Goal: Task Accomplishment & Management: Manage account settings

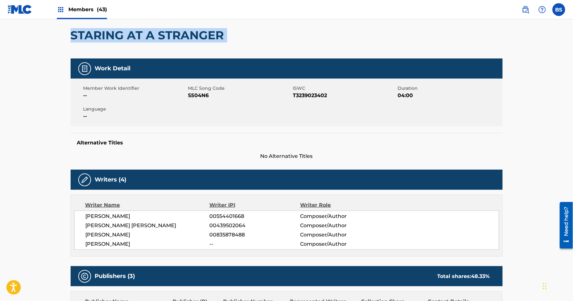
click at [89, 7] on span "Members (43)" at bounding box center [87, 9] width 39 height 7
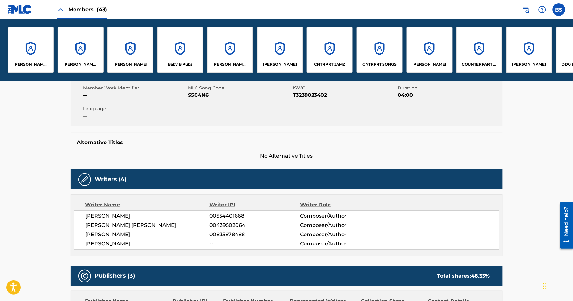
scroll to position [117, 0]
click at [326, 58] on div "CNTRPRT JAMZ" at bounding box center [330, 50] width 46 height 46
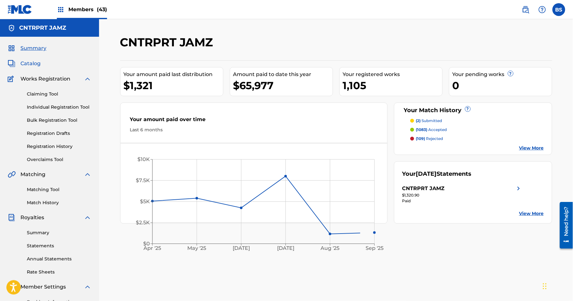
click at [30, 63] on span "Catalog" at bounding box center [30, 64] width 20 height 8
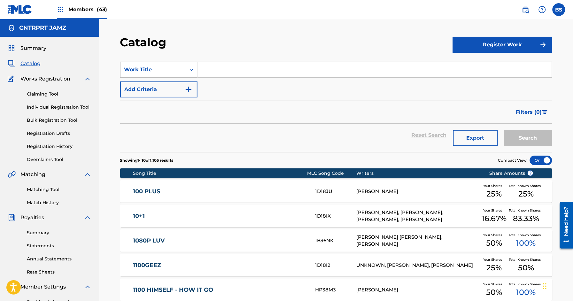
drag, startPoint x: 175, startPoint y: 69, endPoint x: 175, endPoint y: 75, distance: 5.4
click at [175, 69] on div "Work Title" at bounding box center [153, 70] width 58 height 8
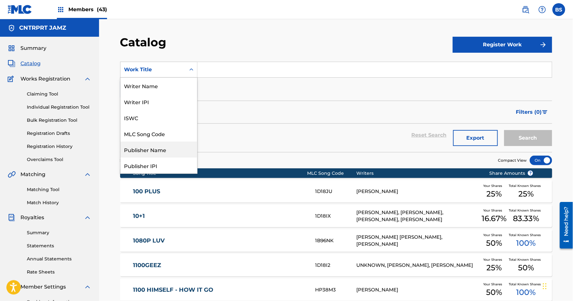
drag, startPoint x: 154, startPoint y: 149, endPoint x: 184, endPoint y: 117, distance: 44.1
click at [154, 150] on div "Publisher Name" at bounding box center [158, 150] width 77 height 16
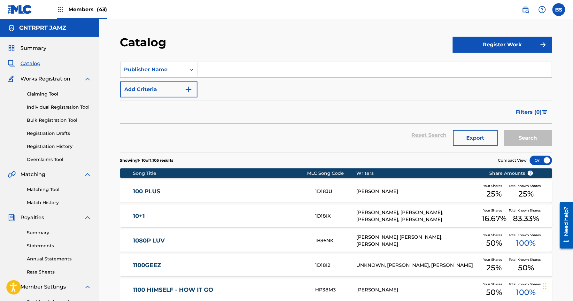
click at [228, 69] on input "Search Form" at bounding box center [374, 69] width 354 height 15
type input "[PERSON_NAME]"
click at [504, 130] on button "Search" at bounding box center [528, 138] width 48 height 16
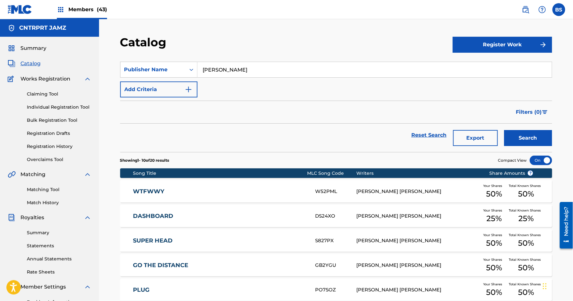
scroll to position [186, 0]
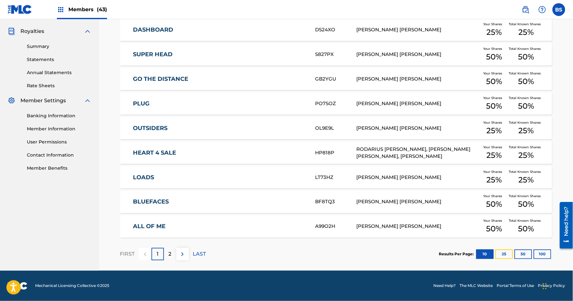
drag, startPoint x: 507, startPoint y: 255, endPoint x: 481, endPoint y: 237, distance: 32.1
click at [507, 255] on button "25" at bounding box center [504, 255] width 18 height 10
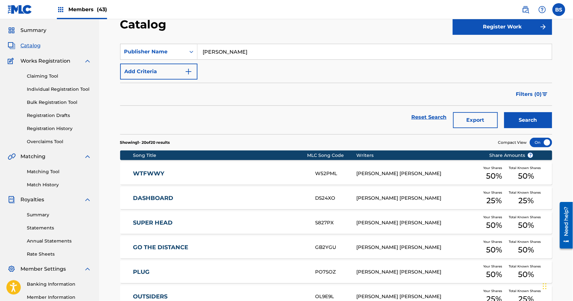
scroll to position [0, 0]
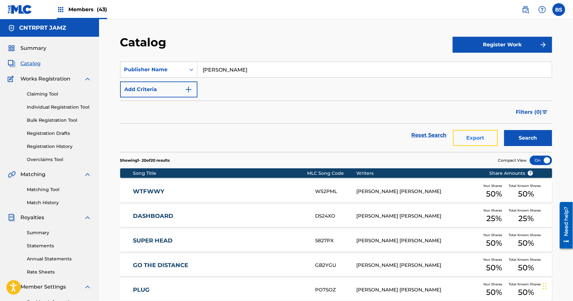
click at [482, 137] on button "Export" at bounding box center [475, 138] width 45 height 16
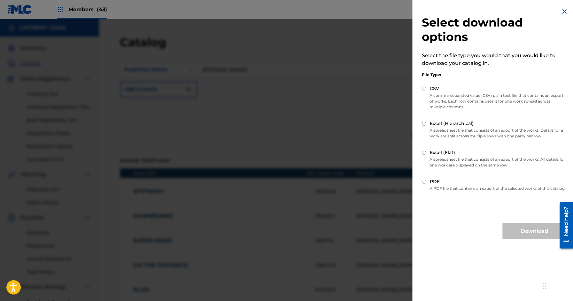
drag, startPoint x: 424, startPoint y: 123, endPoint x: 424, endPoint y: 128, distance: 4.2
click at [424, 123] on input "Excel (Hierarchical)" at bounding box center [424, 124] width 4 height 4
radio input "true"
click at [544, 238] on button "Download" at bounding box center [535, 231] width 64 height 16
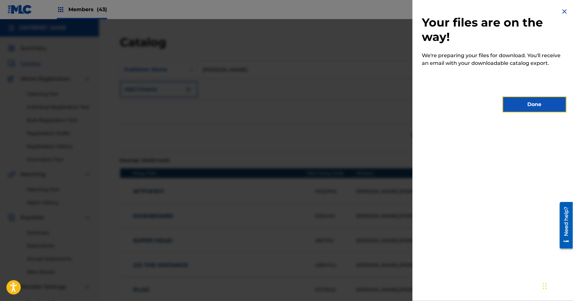
drag, startPoint x: 539, startPoint y: 104, endPoint x: 527, endPoint y: 106, distance: 11.7
click at [538, 104] on button "Done" at bounding box center [535, 105] width 64 height 16
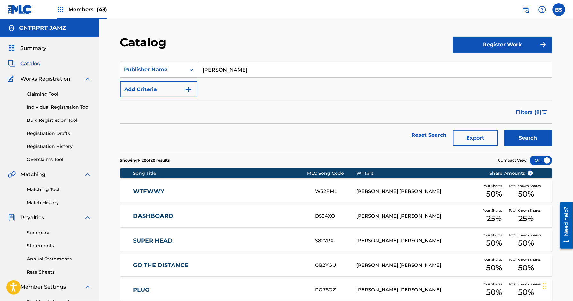
click at [180, 70] on div "Publisher Name" at bounding box center [153, 70] width 58 height 8
click at [233, 69] on input "[PERSON_NAME]" at bounding box center [374, 69] width 354 height 15
click at [224, 67] on input "[PERSON_NAME]" at bounding box center [374, 69] width 354 height 15
type input "h"
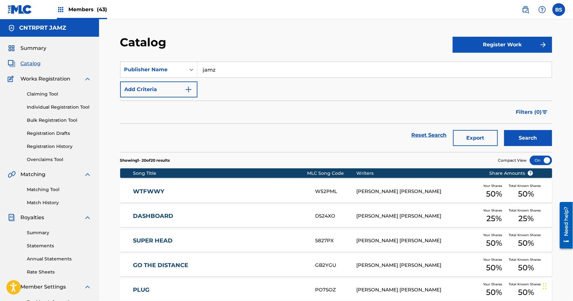
type input "jamz"
click at [504, 130] on button "Search" at bounding box center [528, 138] width 48 height 16
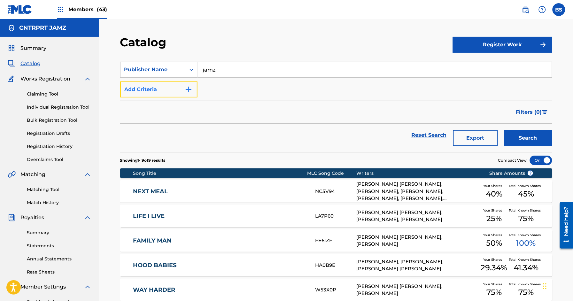
click at [156, 87] on button "Add Criteria" at bounding box center [158, 89] width 77 height 16
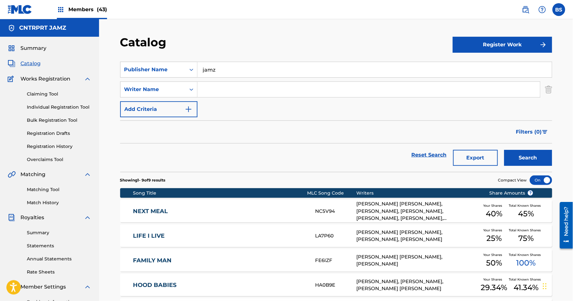
click at [233, 92] on input "Search Form" at bounding box center [368, 89] width 343 height 15
type input "[PERSON_NAME]"
click at [504, 150] on button "Search" at bounding box center [528, 158] width 48 height 16
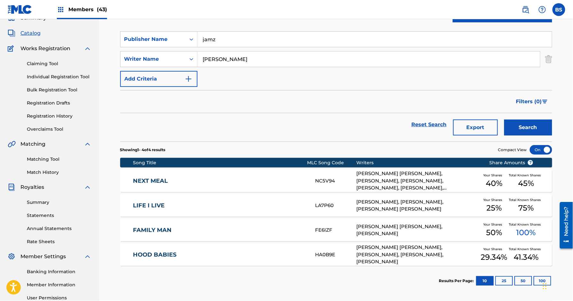
scroll to position [35, 0]
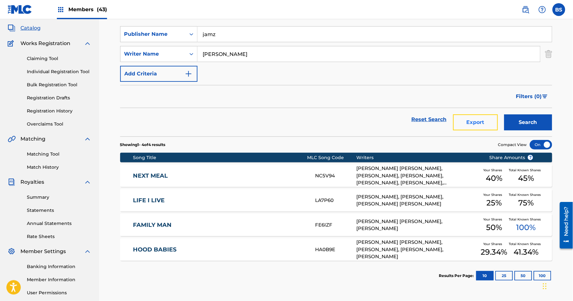
click at [484, 123] on button "Export" at bounding box center [475, 122] width 45 height 16
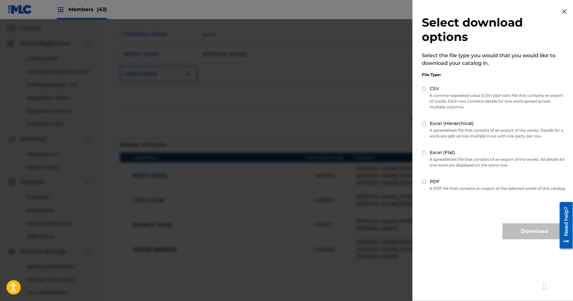
drag, startPoint x: 425, startPoint y: 124, endPoint x: 425, endPoint y: 128, distance: 4.5
click at [425, 124] on input "Excel (Hierarchical)" at bounding box center [424, 124] width 4 height 4
radio input "true"
click at [527, 233] on button "Download" at bounding box center [535, 231] width 64 height 16
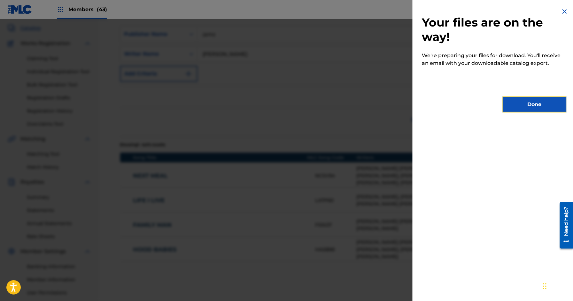
drag, startPoint x: 536, startPoint y: 107, endPoint x: 508, endPoint y: 100, distance: 28.8
click at [536, 107] on button "Done" at bounding box center [535, 105] width 64 height 16
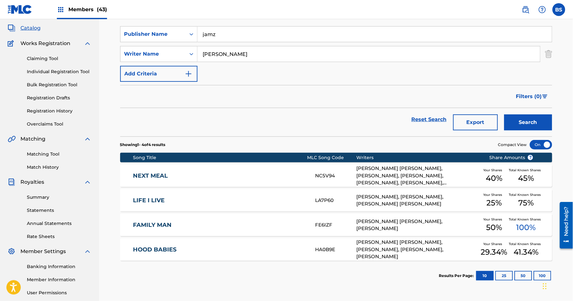
scroll to position [0, 0]
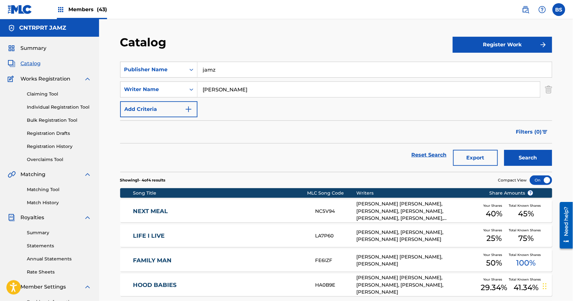
click at [217, 87] on input "[PERSON_NAME]" at bounding box center [368, 89] width 343 height 15
click at [154, 65] on div "Publisher Name" at bounding box center [152, 70] width 65 height 12
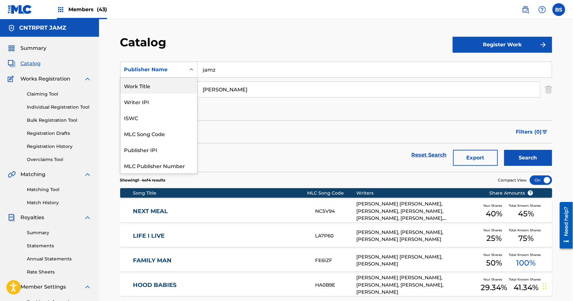
drag, startPoint x: 154, startPoint y: 88, endPoint x: 152, endPoint y: 100, distance: 11.6
click at [154, 88] on div "Work Title" at bounding box center [158, 86] width 77 height 16
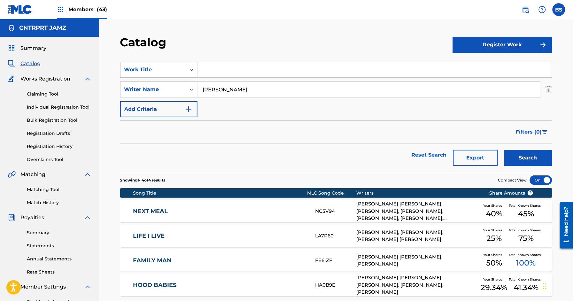
click at [151, 72] on div "Work Title" at bounding box center [153, 70] width 58 height 8
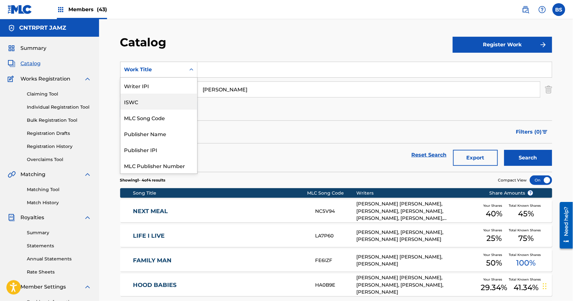
click at [138, 94] on div "ISWC" at bounding box center [158, 102] width 77 height 16
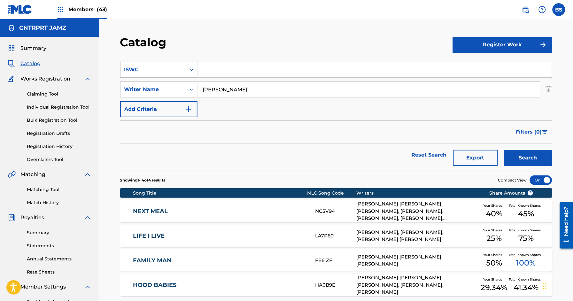
drag, startPoint x: 147, startPoint y: 68, endPoint x: 152, endPoint y: 75, distance: 9.0
click at [147, 69] on div "ISWC" at bounding box center [153, 70] width 58 height 8
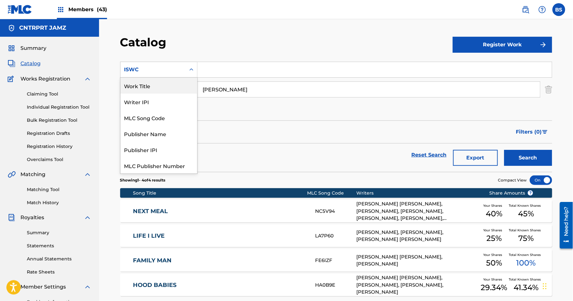
click at [148, 84] on div "Work Title" at bounding box center [158, 86] width 77 height 16
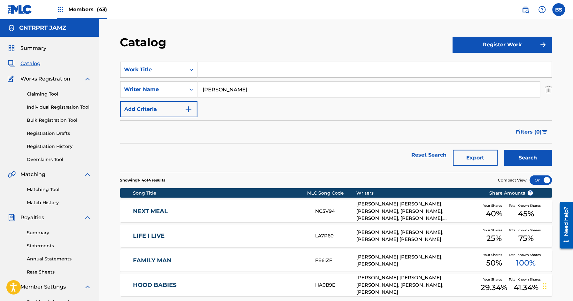
click at [155, 63] on div "Work Title" at bounding box center [158, 70] width 77 height 16
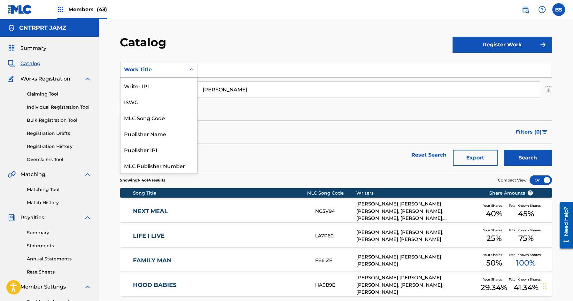
scroll to position [80, 0]
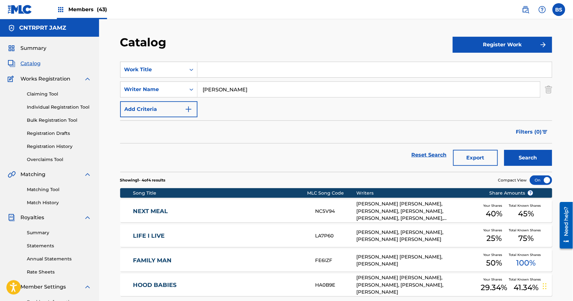
drag, startPoint x: 365, startPoint y: 126, endPoint x: 495, endPoint y: 77, distance: 139.0
click at [374, 123] on div "Filters ( 0 )" at bounding box center [336, 131] width 432 height 23
drag, startPoint x: 549, startPoint y: 92, endPoint x: 544, endPoint y: 88, distance: 6.2
click at [549, 91] on img "Search Form" at bounding box center [548, 89] width 7 height 16
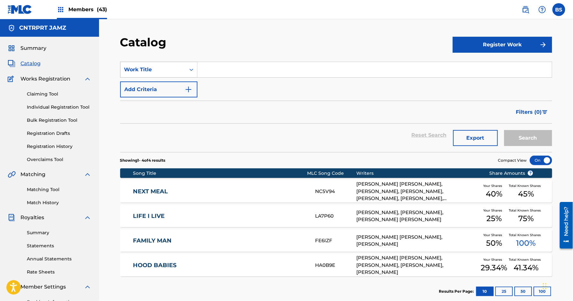
click at [139, 66] on div "Work Title" at bounding box center [153, 70] width 58 height 8
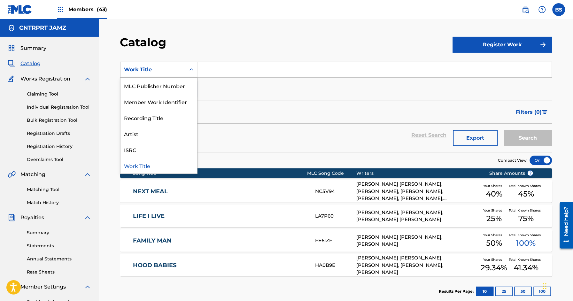
scroll to position [0, 0]
drag, startPoint x: 139, startPoint y: 88, endPoint x: 214, endPoint y: 85, distance: 74.9
click at [139, 89] on div "Writer Name" at bounding box center [158, 86] width 77 height 16
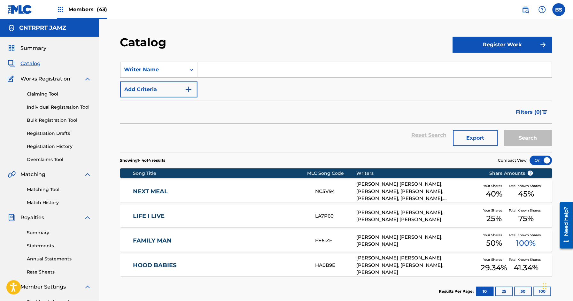
click at [272, 71] on input "Search Form" at bounding box center [374, 69] width 354 height 15
paste input "[PERSON_NAME]"
type input "[PERSON_NAME]"
drag, startPoint x: 535, startPoint y: 139, endPoint x: 244, endPoint y: 122, distance: 291.9
click at [535, 138] on button "Search" at bounding box center [528, 138] width 48 height 16
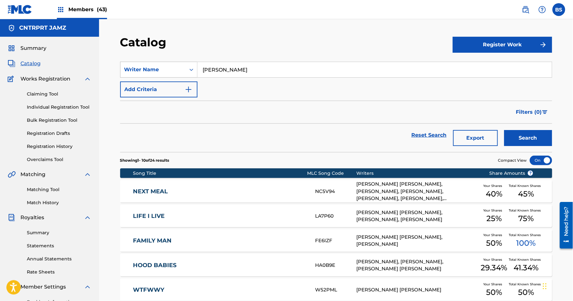
click at [166, 68] on div "Writer Name" at bounding box center [153, 70] width 58 height 8
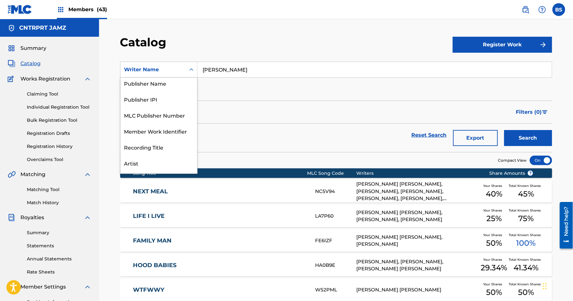
scroll to position [26, 0]
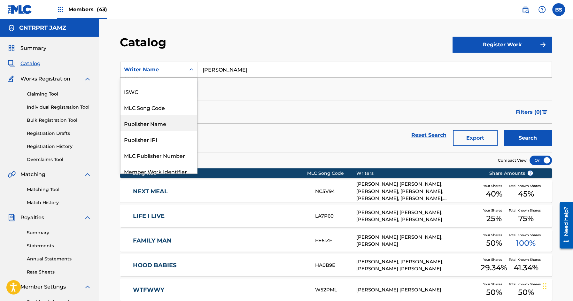
click at [161, 128] on div "Publisher Name" at bounding box center [158, 123] width 77 height 16
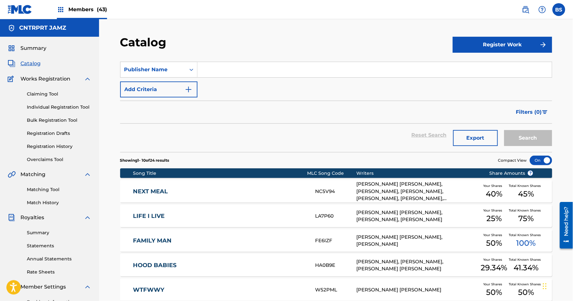
click at [209, 79] on div "SearchWithCriteriaf01b0956-d94f-4552-bfb3-9c985c5814cc Publisher Name Add Crite…" at bounding box center [336, 80] width 432 height 36
click at [215, 71] on input "Search Form" at bounding box center [374, 69] width 354 height 15
type input "jamz"
click at [504, 130] on button "Search" at bounding box center [528, 138] width 48 height 16
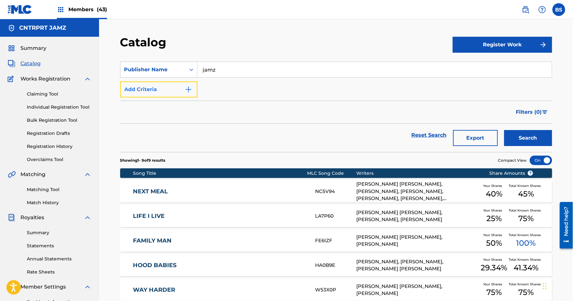
click at [153, 90] on button "Add Criteria" at bounding box center [158, 89] width 77 height 16
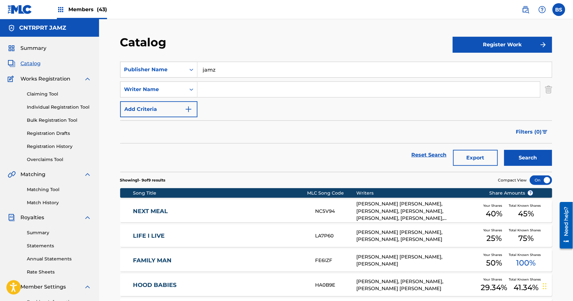
click at [222, 86] on input "Search Form" at bounding box center [368, 89] width 343 height 15
type input "[PERSON_NAME]"
click at [504, 150] on button "Search" at bounding box center [528, 158] width 48 height 16
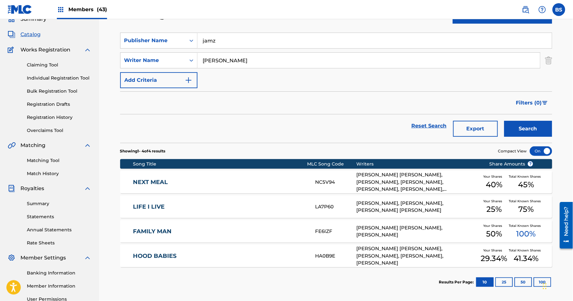
scroll to position [31, 0]
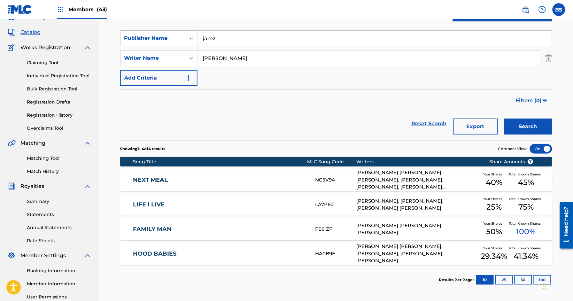
drag, startPoint x: 89, startPoint y: 6, endPoint x: 124, endPoint y: 13, distance: 36.2
click at [89, 6] on span "Members (43)" at bounding box center [87, 9] width 39 height 7
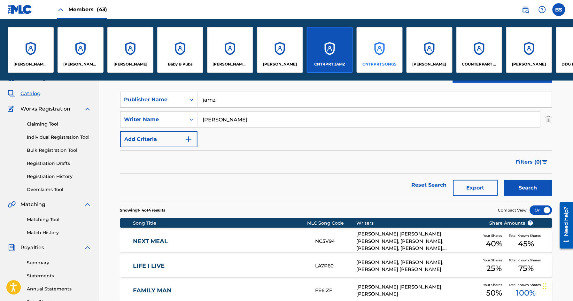
scroll to position [93, 0]
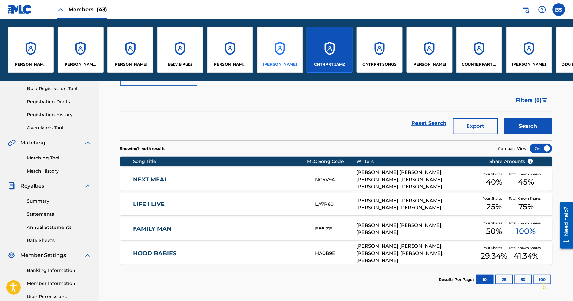
click at [278, 50] on div "[PERSON_NAME]" at bounding box center [280, 50] width 46 height 46
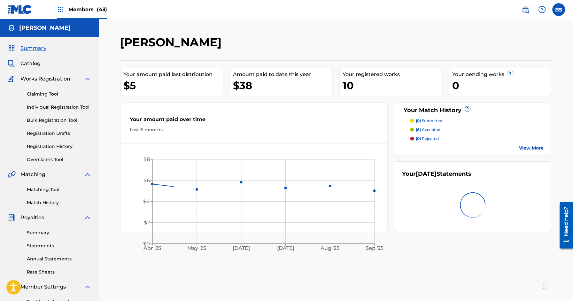
click at [28, 62] on span "Catalog" at bounding box center [30, 64] width 20 height 8
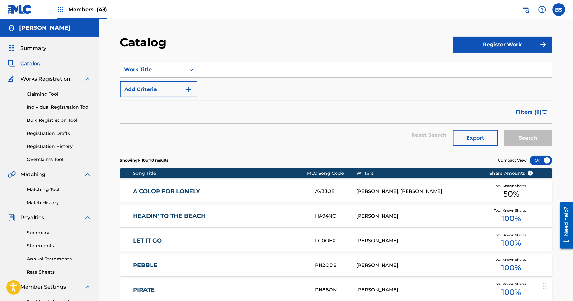
click at [166, 65] on div "Work Title" at bounding box center [152, 70] width 65 height 12
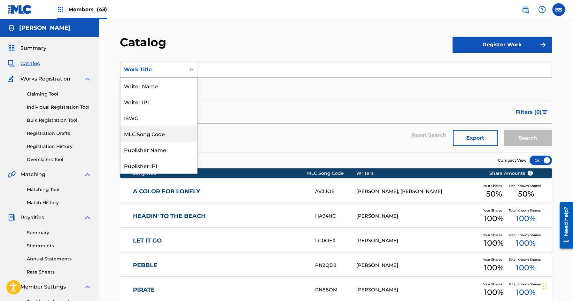
drag, startPoint x: 163, startPoint y: 132, endPoint x: 229, endPoint y: 78, distance: 85.4
click at [164, 131] on div "MLC Song Code" at bounding box center [158, 134] width 77 height 16
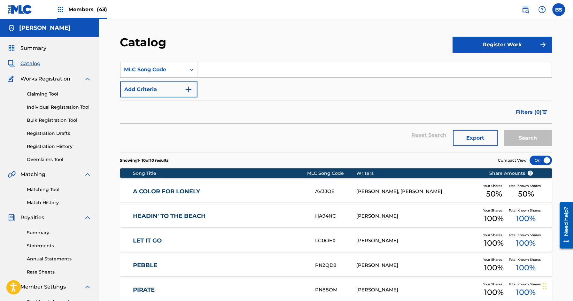
click at [232, 70] on input "Search Form" at bounding box center [374, 69] width 354 height 15
paste input "RB7KZW"
type input "RB7KZW"
click at [537, 135] on button "Search" at bounding box center [528, 138] width 48 height 16
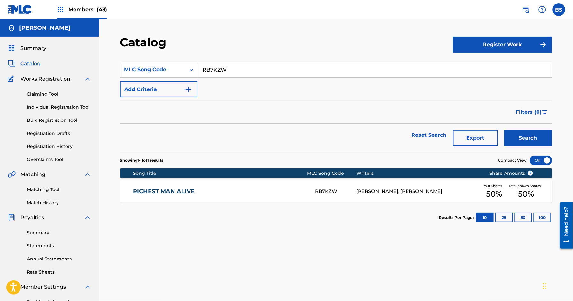
click at [302, 191] on link "RICHEST MAN ALIVE" at bounding box center [220, 191] width 174 height 7
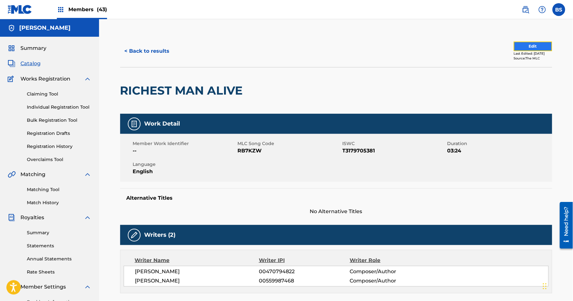
click at [534, 45] on button "Edit" at bounding box center [533, 47] width 38 height 10
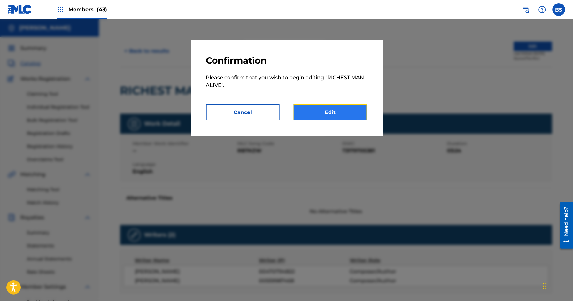
click at [348, 113] on link "Edit" at bounding box center [331, 113] width 74 height 16
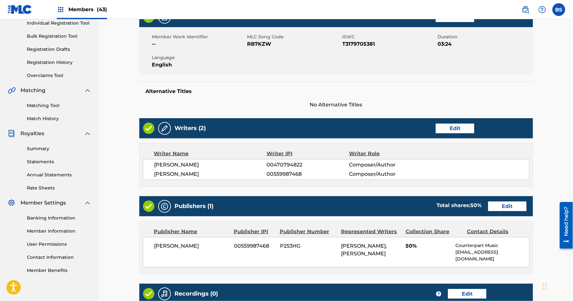
scroll to position [103, 0]
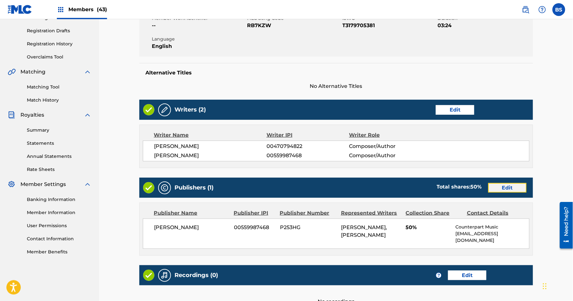
click at [500, 185] on link "Edit" at bounding box center [507, 188] width 38 height 10
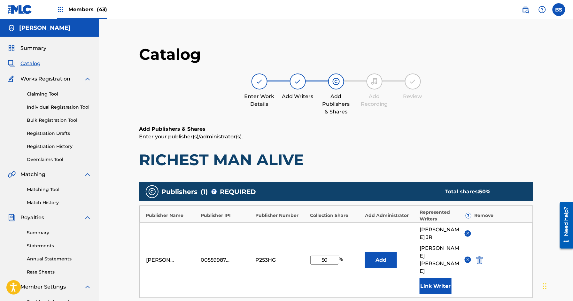
scroll to position [86, 0]
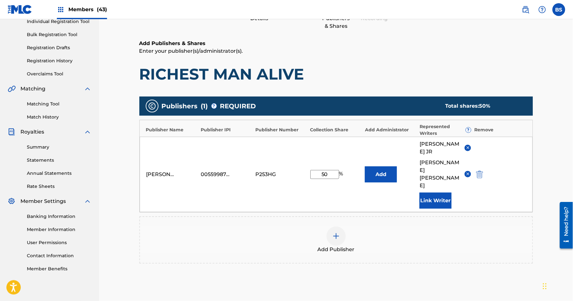
click at [469, 149] on img at bounding box center [468, 147] width 5 height 5
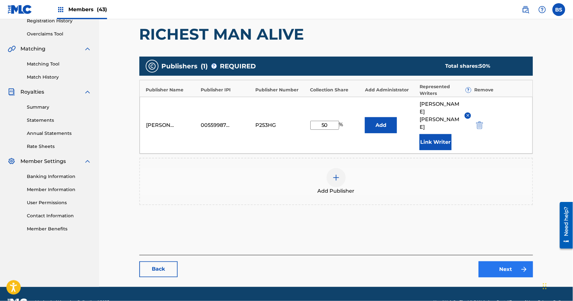
scroll to position [127, 0]
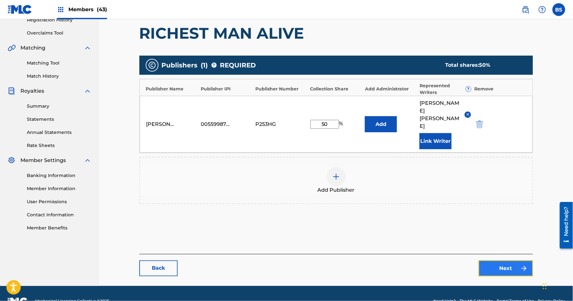
click at [512, 260] on link "Next" at bounding box center [506, 268] width 54 height 16
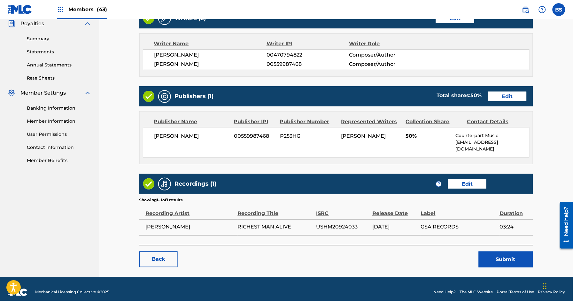
scroll to position [194, 0]
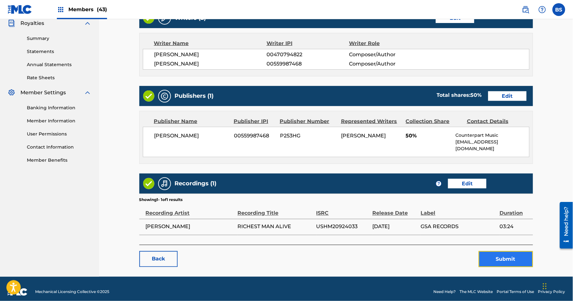
click at [510, 252] on button "Submit" at bounding box center [506, 259] width 54 height 16
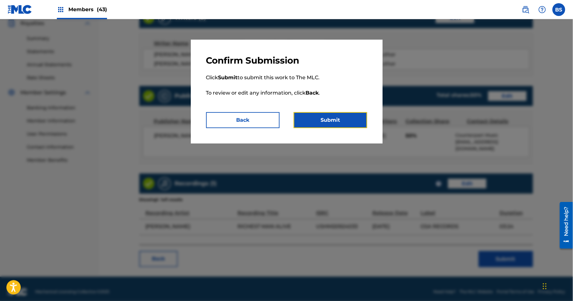
drag, startPoint x: 343, startPoint y: 113, endPoint x: 340, endPoint y: 128, distance: 15.2
click at [343, 113] on button "Submit" at bounding box center [331, 120] width 74 height 16
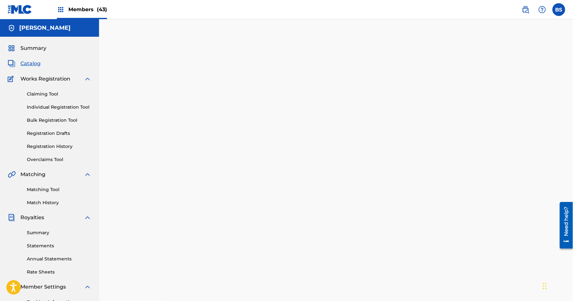
click at [90, 9] on span "Members (43)" at bounding box center [87, 9] width 39 height 7
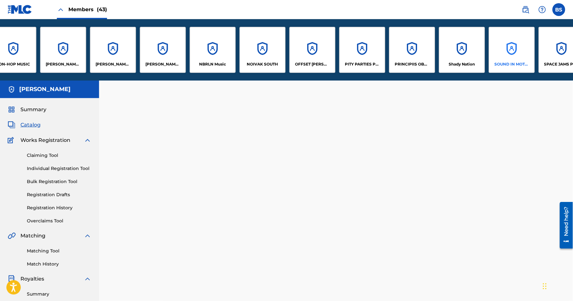
scroll to position [0, 1159]
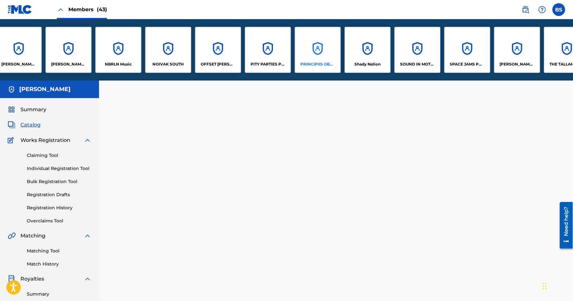
click at [309, 46] on div "PRINCIPIIS OBSTA" at bounding box center [318, 50] width 46 height 46
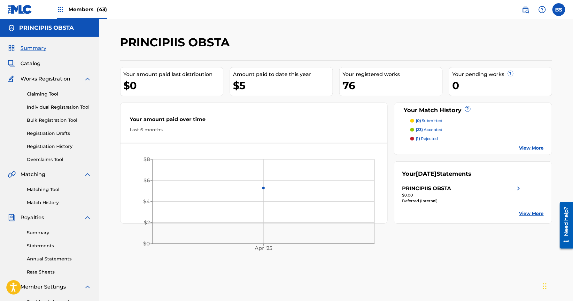
drag, startPoint x: 35, startPoint y: 63, endPoint x: 81, endPoint y: 70, distance: 46.0
click at [35, 63] on span "Catalog" at bounding box center [30, 64] width 20 height 8
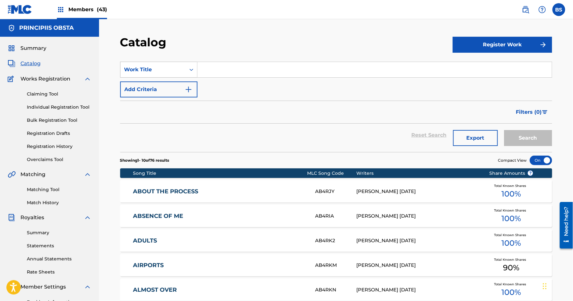
drag, startPoint x: 185, startPoint y: 68, endPoint x: 182, endPoint y: 75, distance: 7.4
click at [185, 68] on div "Work Title" at bounding box center [152, 70] width 65 height 12
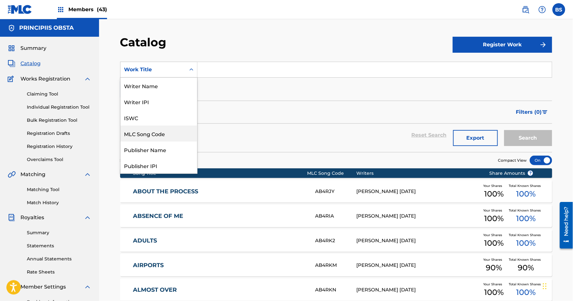
click at [163, 133] on div "MLC Song Code" at bounding box center [158, 134] width 77 height 16
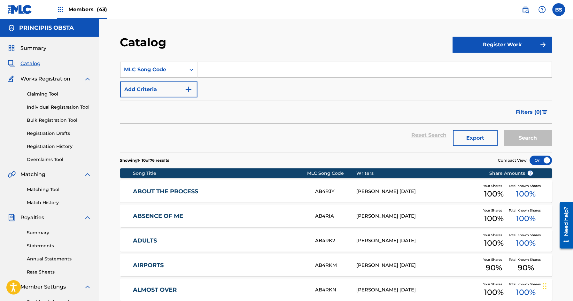
drag, startPoint x: 215, startPoint y: 80, endPoint x: 228, endPoint y: 66, distance: 18.8
click at [216, 78] on div "SearchWithCriteriad9381aea-7089-4898-a12d-1356bacc01fe MLC Song Code Add Criter…" at bounding box center [336, 80] width 432 height 36
click at [229, 66] on input "Search Form" at bounding box center [374, 69] width 354 height 15
paste input "DVBCAL"
type input "DVBCAL"
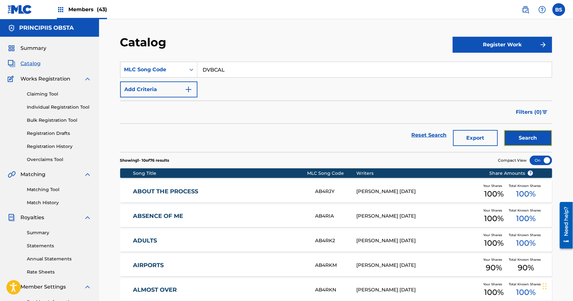
click at [527, 136] on button "Search" at bounding box center [528, 138] width 48 height 16
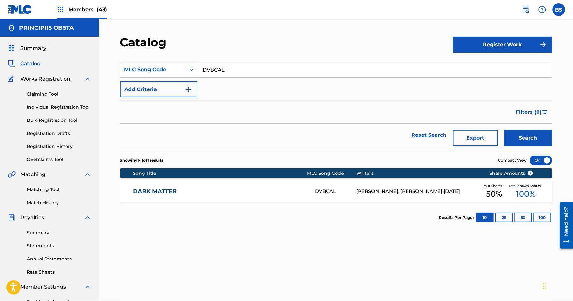
click at [274, 189] on link "DARK MATTER" at bounding box center [220, 191] width 174 height 7
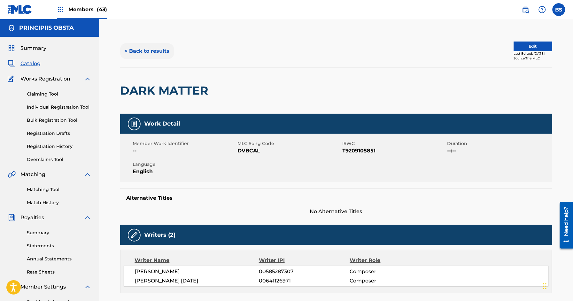
click at [138, 51] on button "< Back to results" at bounding box center [147, 51] width 54 height 16
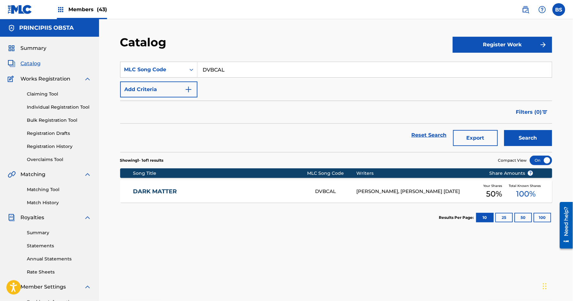
drag, startPoint x: 223, startPoint y: 65, endPoint x: 221, endPoint y: 67, distance: 3.8
click at [223, 65] on input "DVBCAL" at bounding box center [374, 69] width 354 height 15
click at [221, 68] on input "DVBCAL" at bounding box center [374, 69] width 354 height 15
paste input "BC9WC2"
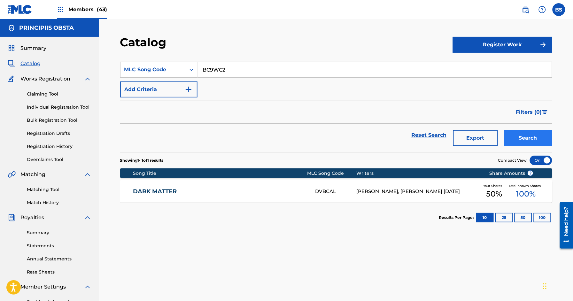
type input "BC9WC2"
click at [514, 135] on button "Search" at bounding box center [528, 138] width 48 height 16
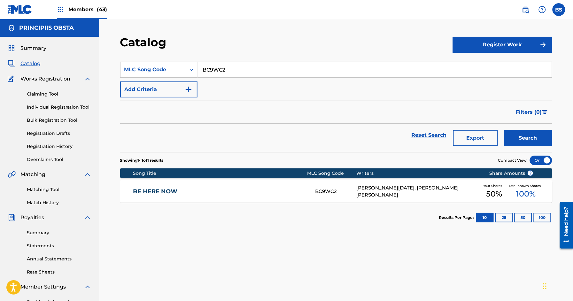
click at [250, 194] on link "BE HERE NOW" at bounding box center [220, 191] width 174 height 7
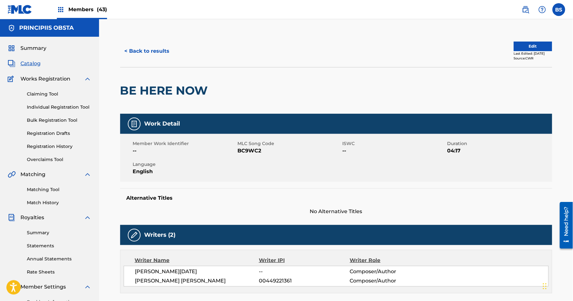
drag, startPoint x: 82, startPoint y: 10, endPoint x: 94, endPoint y: 10, distance: 12.1
click at [82, 10] on span "Members (43)" at bounding box center [87, 9] width 39 height 7
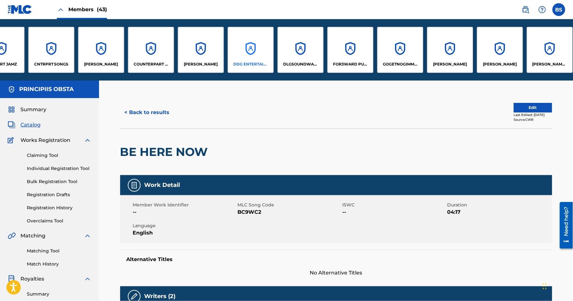
scroll to position [0, 329]
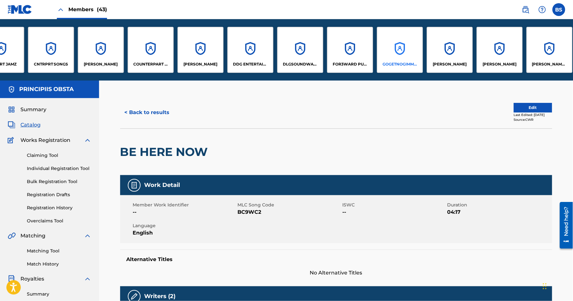
click at [389, 48] on div "GOGETNOGIMMIES" at bounding box center [400, 50] width 46 height 46
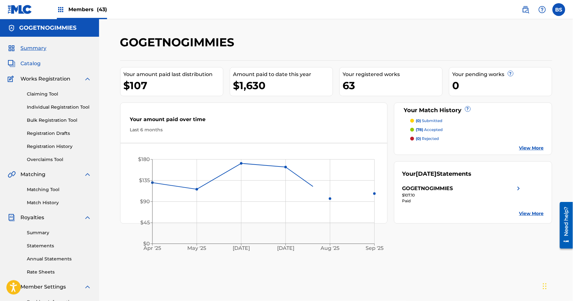
click at [34, 62] on span "Catalog" at bounding box center [30, 64] width 20 height 8
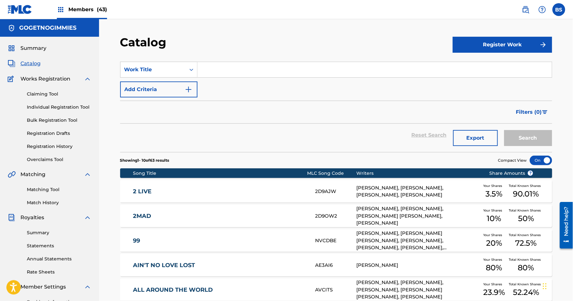
drag, startPoint x: 74, startPoint y: 4, endPoint x: 178, endPoint y: 18, distance: 104.4
click at [74, 5] on div "Members (43)" at bounding box center [82, 9] width 50 height 19
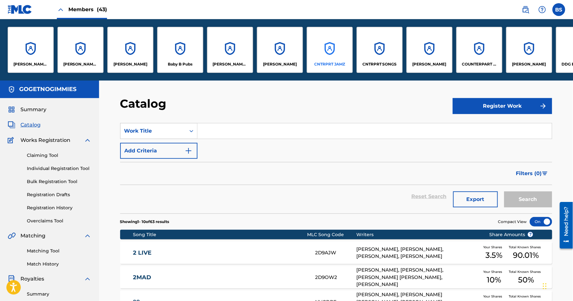
click at [334, 43] on div "CNTRPRT JAMZ" at bounding box center [330, 50] width 46 height 46
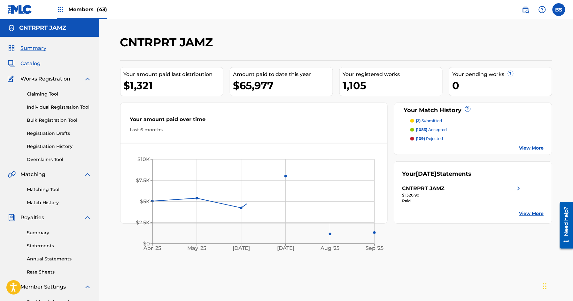
drag, startPoint x: 29, startPoint y: 60, endPoint x: 38, endPoint y: 62, distance: 9.2
click at [29, 60] on span "Catalog" at bounding box center [30, 64] width 20 height 8
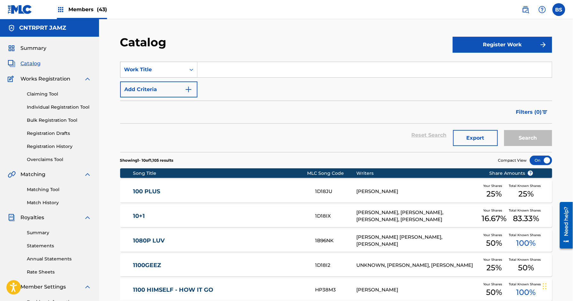
click at [161, 69] on div "Work Title" at bounding box center [153, 70] width 58 height 8
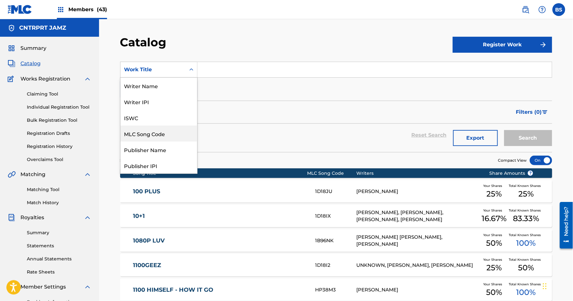
click at [158, 131] on div "MLC Song Code" at bounding box center [158, 134] width 77 height 16
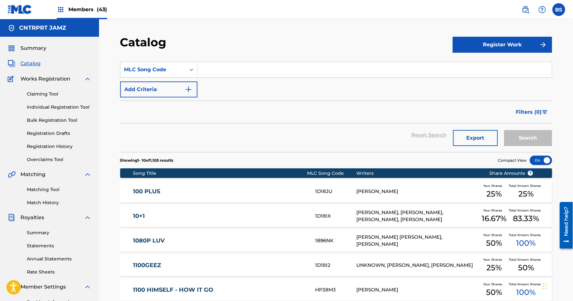
drag, startPoint x: 210, startPoint y: 71, endPoint x: 216, endPoint y: 71, distance: 6.1
click at [210, 71] on input "Search Form" at bounding box center [374, 69] width 354 height 15
paste input "FE6IZF"
type input "FE6IZF"
drag, startPoint x: 539, startPoint y: 134, endPoint x: 460, endPoint y: 144, distance: 80.2
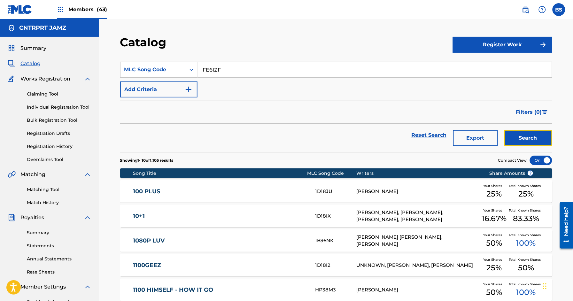
click at [540, 135] on button "Search" at bounding box center [528, 138] width 48 height 16
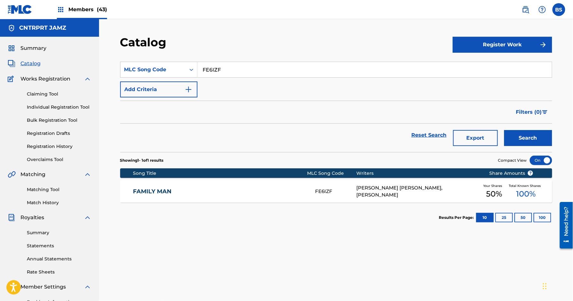
drag, startPoint x: 256, startPoint y: 193, endPoint x: 380, endPoint y: 199, distance: 124.5
click at [256, 193] on link "FAMILY MAN" at bounding box center [220, 191] width 174 height 7
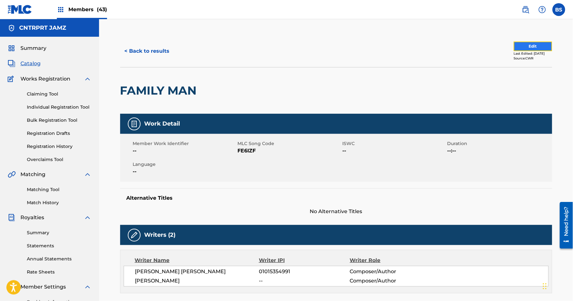
click at [521, 48] on button "Edit" at bounding box center [533, 47] width 38 height 10
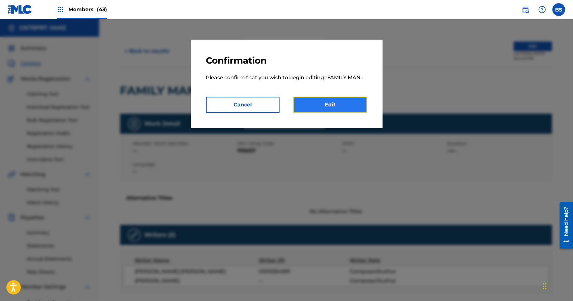
click at [343, 103] on link "Edit" at bounding box center [331, 105] width 74 height 16
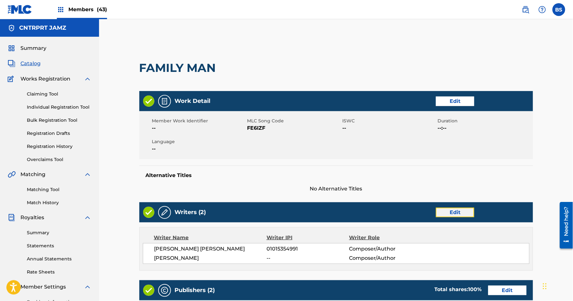
click at [466, 214] on link "Edit" at bounding box center [455, 213] width 38 height 10
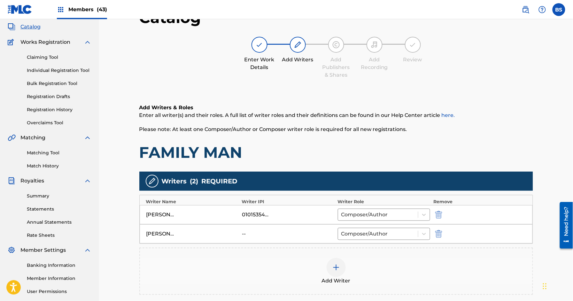
scroll to position [102, 0]
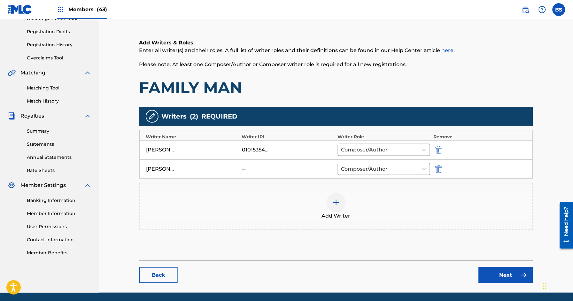
click at [330, 216] on span "Add Writer" at bounding box center [336, 216] width 29 height 8
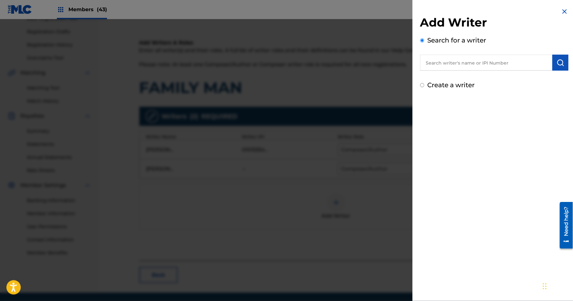
drag, startPoint x: 448, startPoint y: 67, endPoint x: 497, endPoint y: 67, distance: 49.2
click at [448, 67] on input "text" at bounding box center [486, 63] width 132 height 16
paste input "00889571759"
type input "00889571759"
click at [558, 60] on img "submit" at bounding box center [561, 63] width 8 height 8
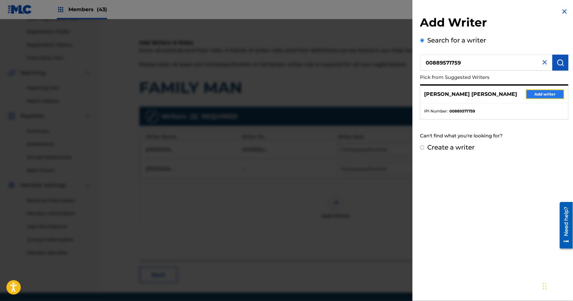
click at [550, 91] on button "Add writer" at bounding box center [545, 94] width 38 height 10
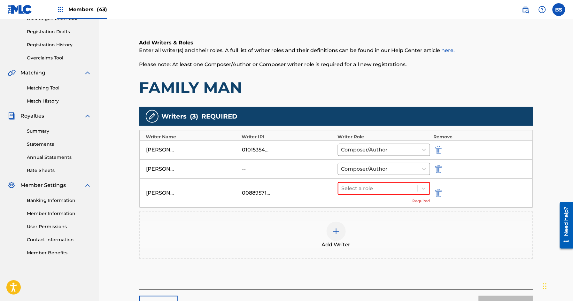
scroll to position [152, 0]
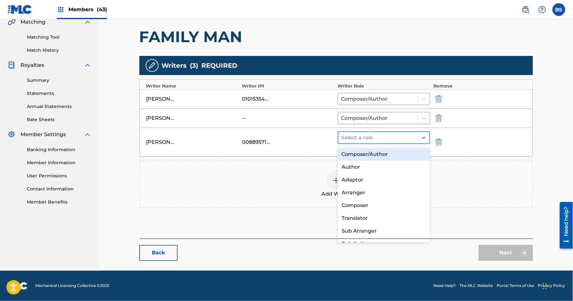
drag, startPoint x: 357, startPoint y: 137, endPoint x: 357, endPoint y: 141, distance: 3.5
click at [357, 137] on div at bounding box center [378, 137] width 73 height 9
drag, startPoint x: 361, startPoint y: 153, endPoint x: 290, endPoint y: 174, distance: 74.0
click at [361, 153] on div "Composer/Author" at bounding box center [384, 154] width 92 height 13
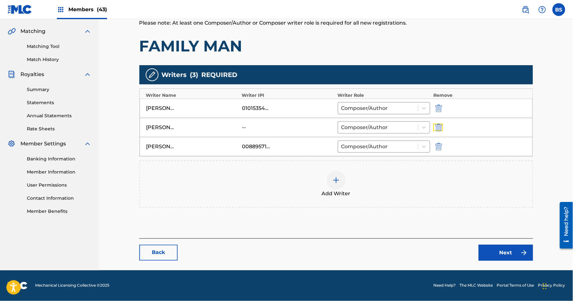
drag, startPoint x: 438, startPoint y: 127, endPoint x: 466, endPoint y: 202, distance: 79.8
click at [438, 127] on img "submit" at bounding box center [438, 128] width 7 height 8
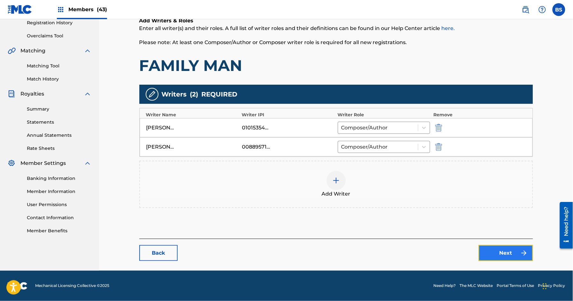
scroll to position [121, 0]
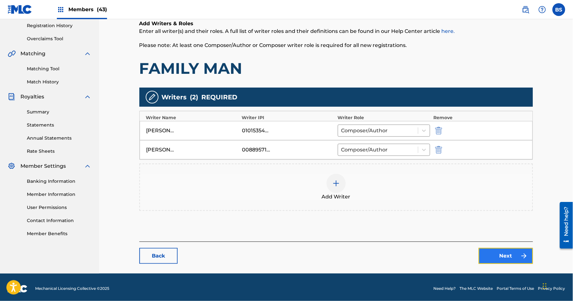
click at [502, 252] on link "Next" at bounding box center [506, 256] width 54 height 16
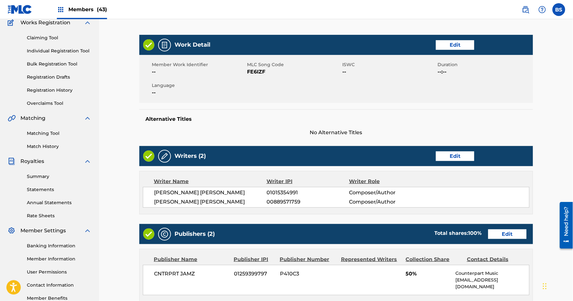
scroll to position [156, 0]
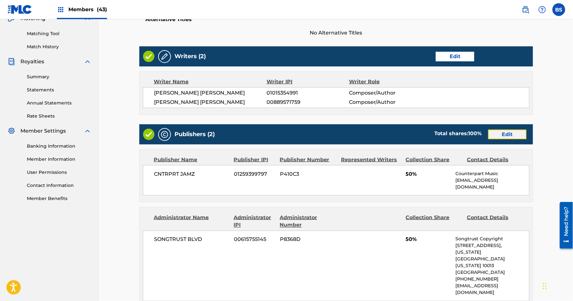
click at [515, 136] on link "Edit" at bounding box center [507, 135] width 38 height 10
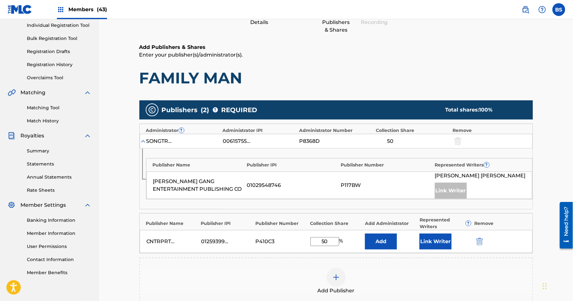
scroll to position [98, 0]
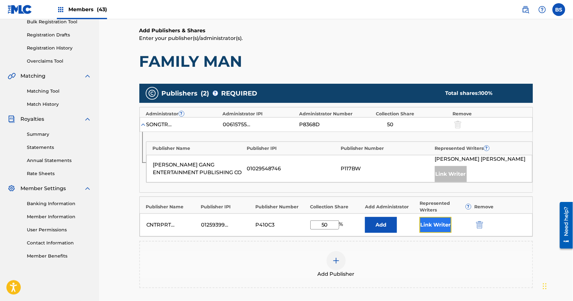
click at [437, 223] on button "Link Writer" at bounding box center [436, 225] width 32 height 16
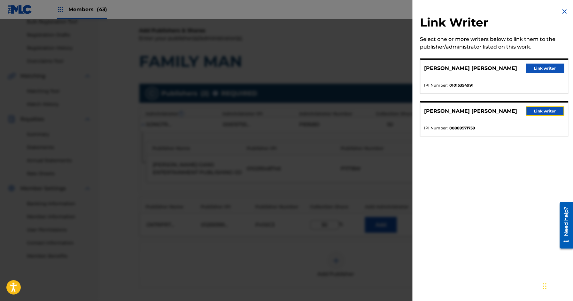
drag, startPoint x: 543, startPoint y: 109, endPoint x: 519, endPoint y: 119, distance: 25.4
click at [543, 110] on button "Link writer" at bounding box center [545, 111] width 38 height 10
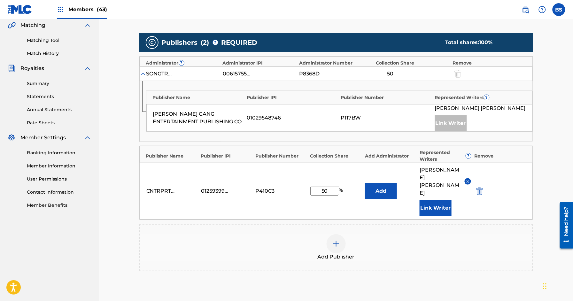
scroll to position [217, 0]
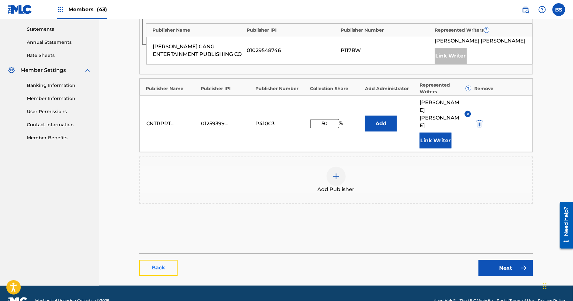
click at [156, 260] on link "Back" at bounding box center [158, 268] width 38 height 16
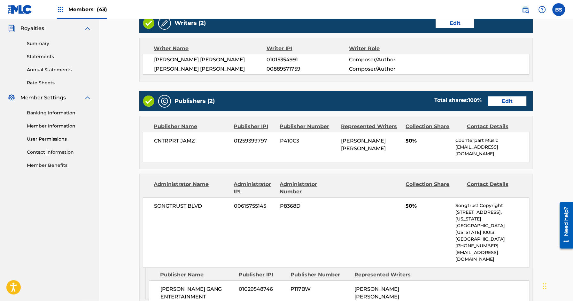
scroll to position [304, 0]
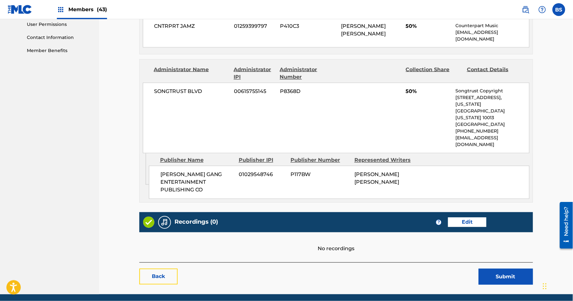
drag, startPoint x: 150, startPoint y: 258, endPoint x: 154, endPoint y: 259, distance: 4.6
click at [151, 269] on link "Back" at bounding box center [158, 277] width 38 height 16
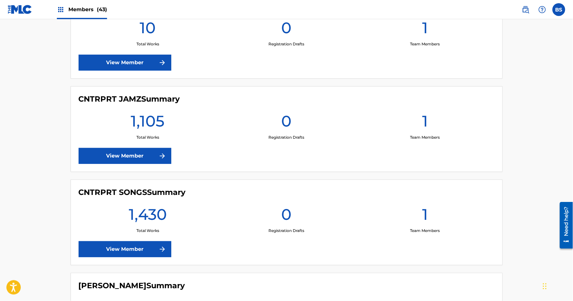
scroll to position [683, 0]
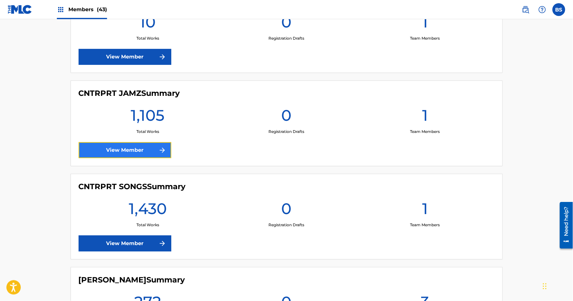
click at [137, 151] on link "View Member" at bounding box center [125, 150] width 93 height 16
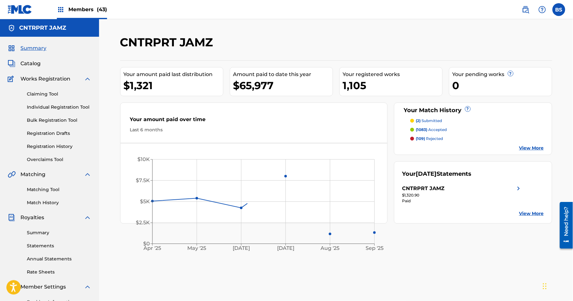
drag, startPoint x: 30, startPoint y: 48, endPoint x: 34, endPoint y: 56, distance: 9.2
click at [30, 48] on span "Summary" at bounding box center [33, 48] width 26 height 8
click at [27, 65] on span "Catalog" at bounding box center [30, 64] width 20 height 8
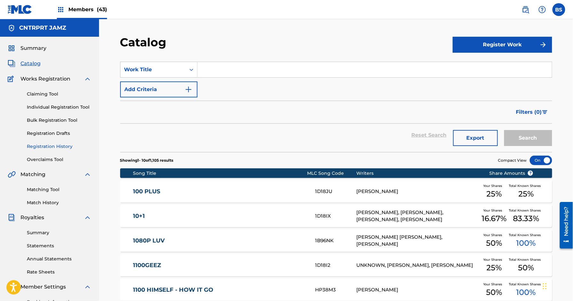
click at [57, 144] on link "Registration History" at bounding box center [59, 146] width 65 height 7
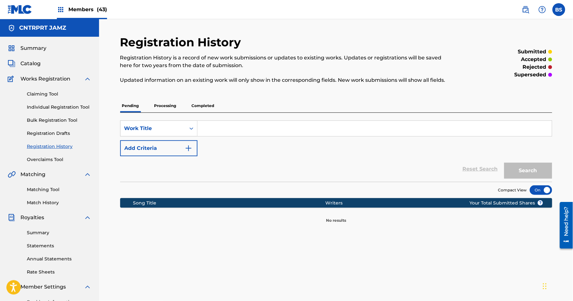
drag, startPoint x: 168, startPoint y: 105, endPoint x: 178, endPoint y: 109, distance: 10.7
click at [168, 105] on p "Processing" at bounding box center [165, 105] width 26 height 13
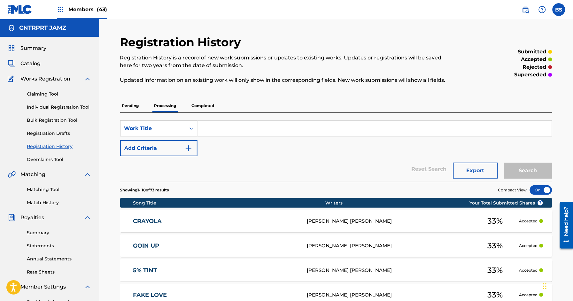
click at [233, 121] on input "Search Form" at bounding box center [374, 128] width 354 height 15
type input "family"
click at [504, 163] on button "Search" at bounding box center [528, 171] width 48 height 16
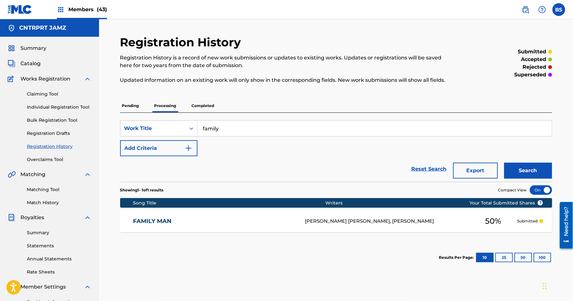
click at [284, 221] on link "FAMILY MAN" at bounding box center [215, 221] width 164 height 7
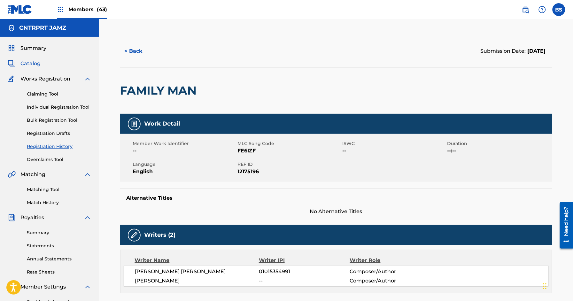
click at [30, 60] on span "Catalog" at bounding box center [30, 64] width 20 height 8
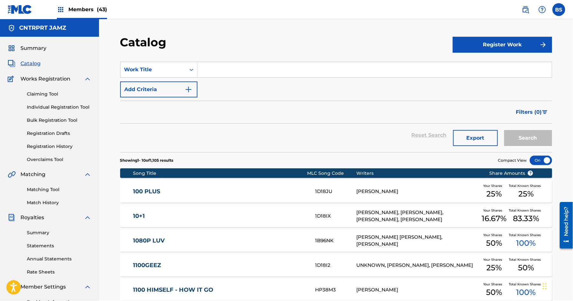
drag, startPoint x: 81, startPoint y: 9, endPoint x: 158, endPoint y: 14, distance: 77.2
click at [80, 9] on span "Members (43)" at bounding box center [87, 9] width 39 height 7
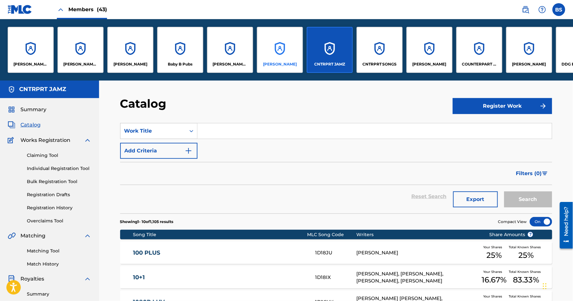
click at [283, 55] on div "[PERSON_NAME]" at bounding box center [280, 50] width 46 height 46
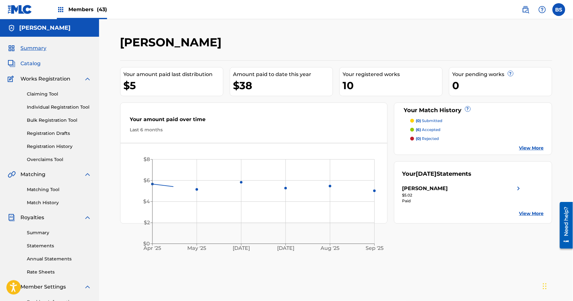
click at [21, 64] on span "Catalog" at bounding box center [30, 64] width 20 height 8
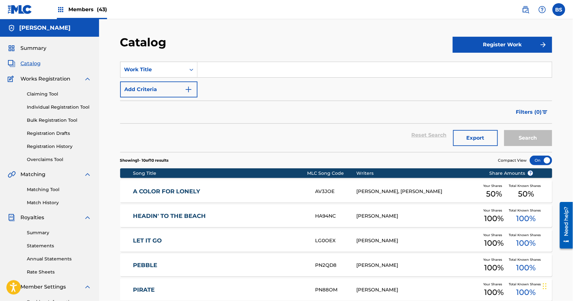
click at [224, 71] on input "Search Form" at bounding box center [374, 69] width 354 height 15
type input "stoked"
click at [504, 130] on button "Search" at bounding box center [528, 138] width 48 height 16
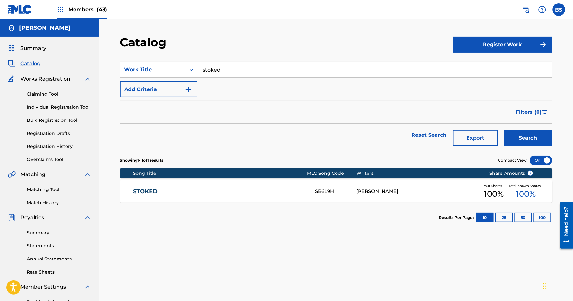
click at [267, 194] on link "STOKED" at bounding box center [220, 191] width 174 height 7
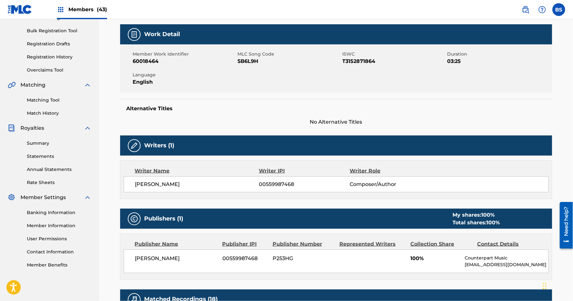
scroll to position [89, 0]
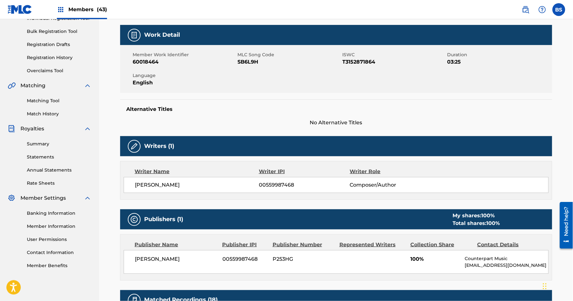
click at [282, 188] on span "00559987468" at bounding box center [304, 185] width 91 height 8
drag, startPoint x: 282, startPoint y: 188, endPoint x: 357, endPoint y: 186, distance: 75.1
click at [282, 188] on span "00559987468" at bounding box center [304, 185] width 91 height 8
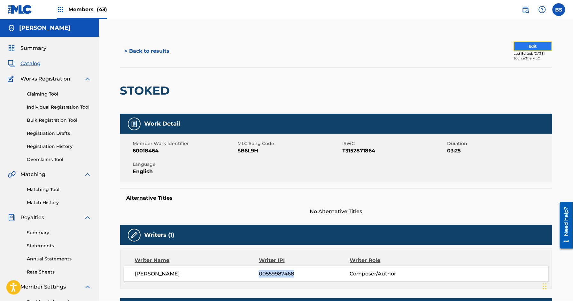
click at [524, 49] on button "Edit" at bounding box center [533, 47] width 38 height 10
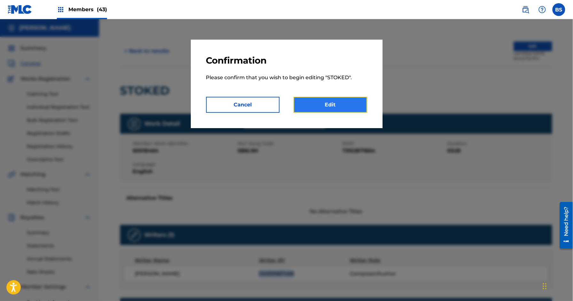
click at [343, 100] on link "Edit" at bounding box center [331, 105] width 74 height 16
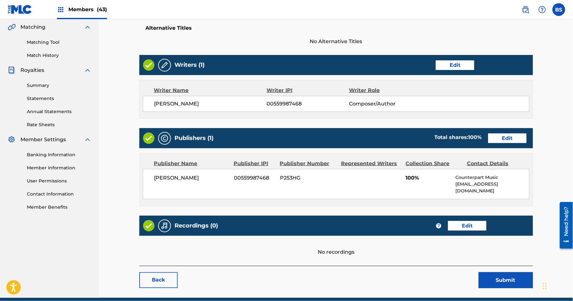
scroll to position [167, 0]
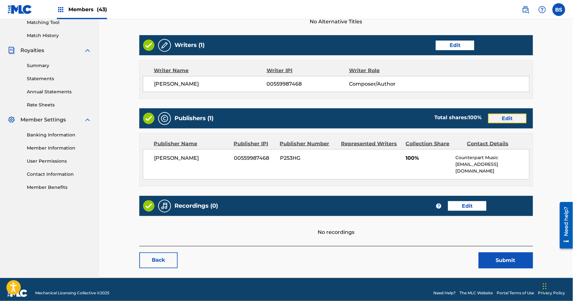
click at [507, 119] on link "Edit" at bounding box center [507, 119] width 38 height 10
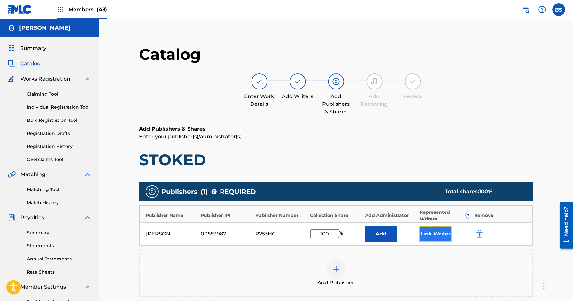
click at [426, 236] on button "Link Writer" at bounding box center [436, 234] width 32 height 16
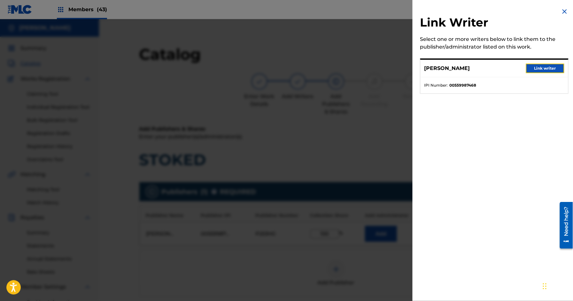
drag, startPoint x: 536, startPoint y: 66, endPoint x: 313, endPoint y: 161, distance: 242.5
click at [536, 66] on button "Link writer" at bounding box center [545, 69] width 38 height 10
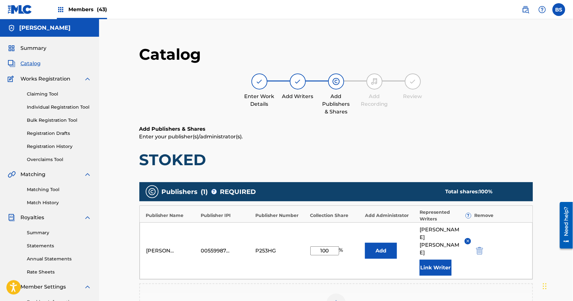
scroll to position [127, 0]
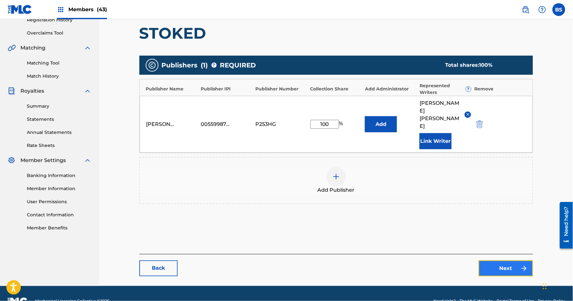
click at [507, 260] on link "Next" at bounding box center [506, 268] width 54 height 16
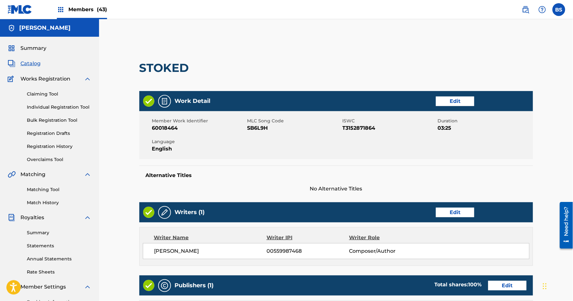
scroll to position [189, 0]
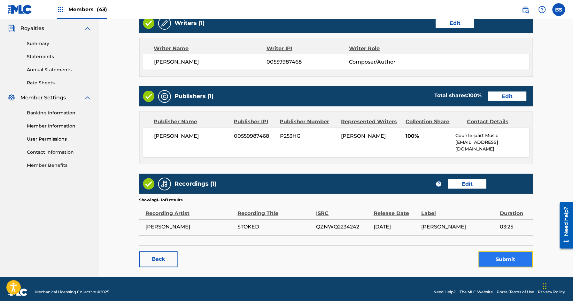
click at [507, 253] on button "Submit" at bounding box center [506, 260] width 54 height 16
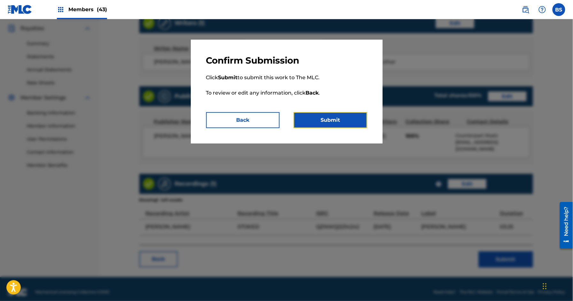
click at [337, 122] on button "Submit" at bounding box center [331, 120] width 74 height 16
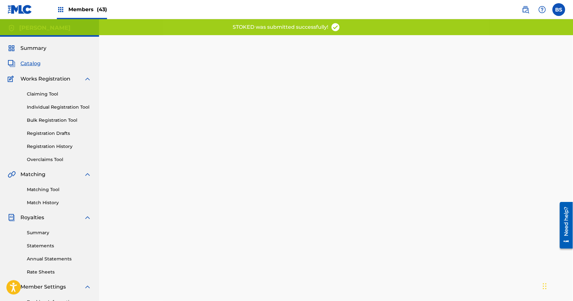
click at [27, 64] on span "Catalog" at bounding box center [30, 64] width 20 height 8
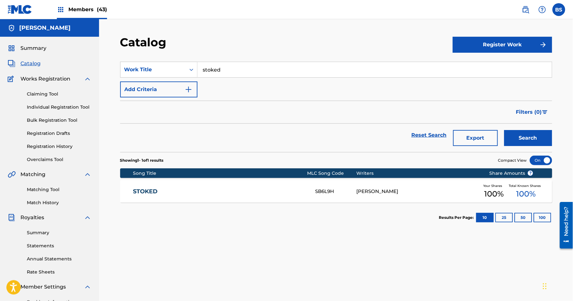
drag, startPoint x: 92, startPoint y: 10, endPoint x: 101, endPoint y: 16, distance: 11.2
click at [92, 10] on span "Members (43)" at bounding box center [87, 9] width 39 height 7
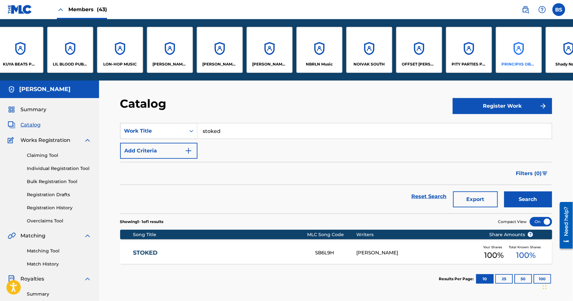
scroll to position [0, 1026]
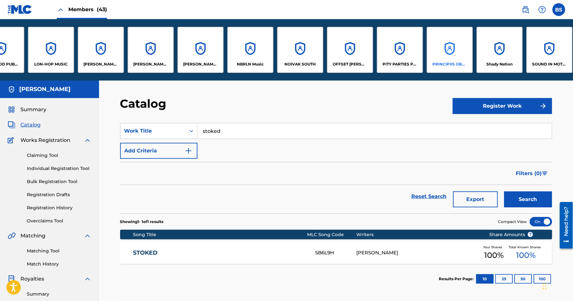
click at [448, 49] on div "PRINCIPIIS OBSTA" at bounding box center [450, 50] width 46 height 46
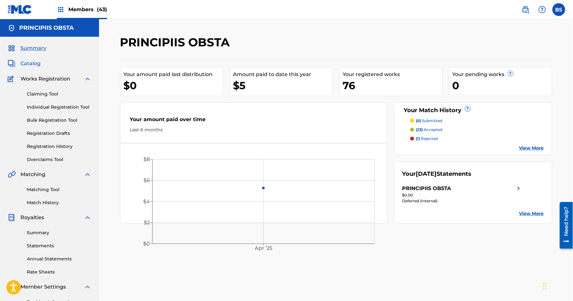
drag, startPoint x: 31, startPoint y: 66, endPoint x: 37, endPoint y: 66, distance: 6.1
click at [31, 65] on span "Catalog" at bounding box center [30, 64] width 20 height 8
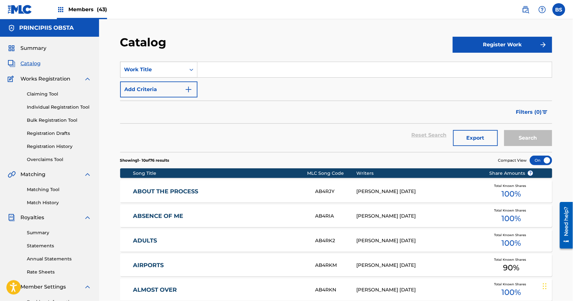
click at [167, 73] on div "Work Title" at bounding box center [153, 70] width 58 height 8
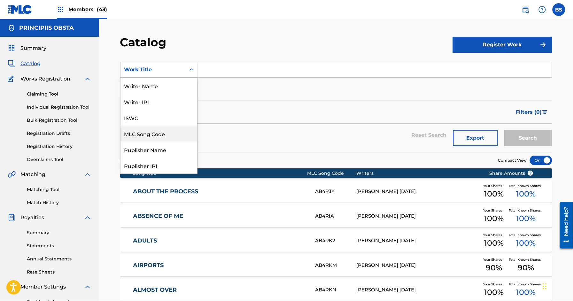
drag, startPoint x: 159, startPoint y: 133, endPoint x: 202, endPoint y: 94, distance: 57.9
click at [159, 132] on div "MLC Song Code" at bounding box center [158, 134] width 77 height 16
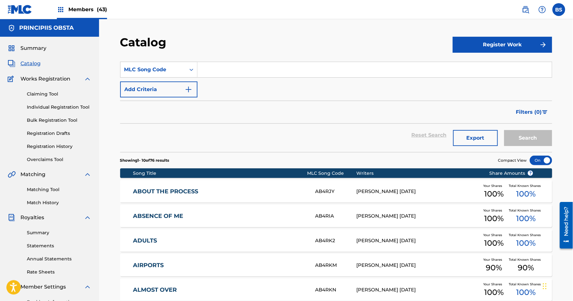
click at [228, 69] on input "Search Form" at bounding box center [374, 69] width 354 height 15
paste input "TD2EN2"
type input "TD2EN2"
drag, startPoint x: 521, startPoint y: 140, endPoint x: 239, endPoint y: 144, distance: 281.6
click at [520, 139] on button "Search" at bounding box center [528, 138] width 48 height 16
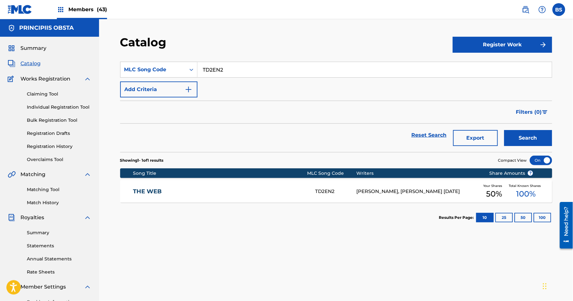
click at [281, 191] on link "THE WEB" at bounding box center [220, 191] width 174 height 7
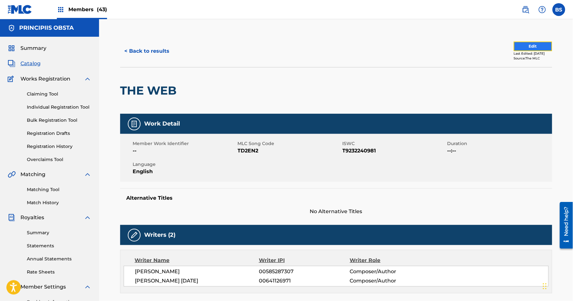
click at [530, 45] on button "Edit" at bounding box center [533, 47] width 38 height 10
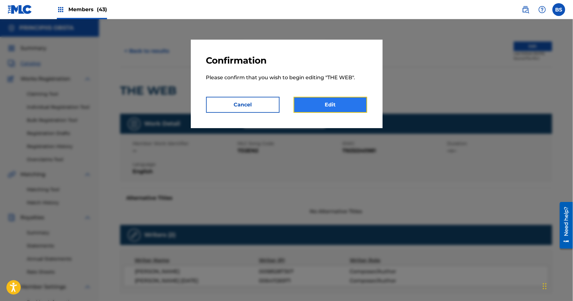
click at [343, 105] on link "Edit" at bounding box center [331, 105] width 74 height 16
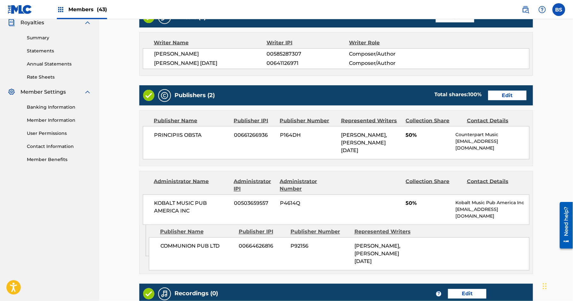
scroll to position [210, 0]
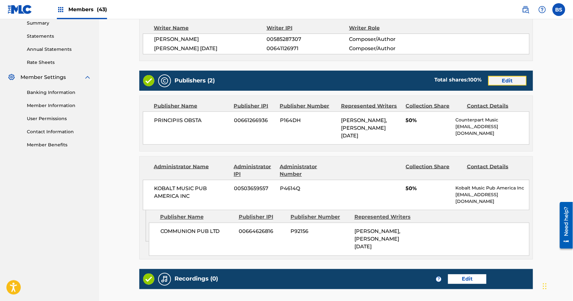
click at [511, 82] on link "Edit" at bounding box center [507, 81] width 38 height 10
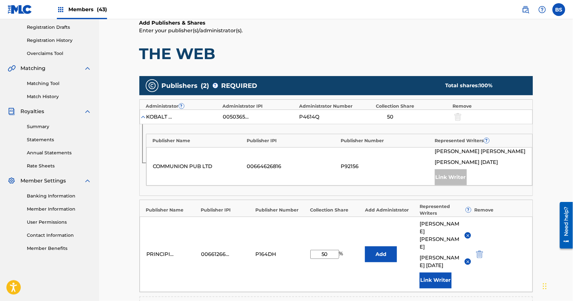
scroll to position [200, 0]
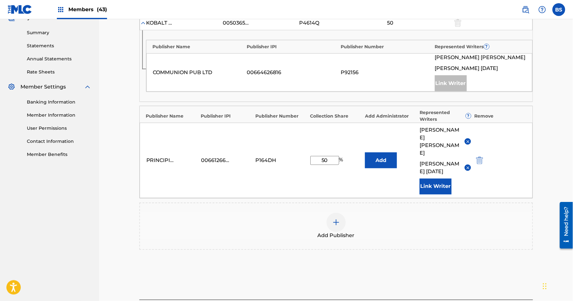
click at [468, 139] on img at bounding box center [468, 141] width 5 height 5
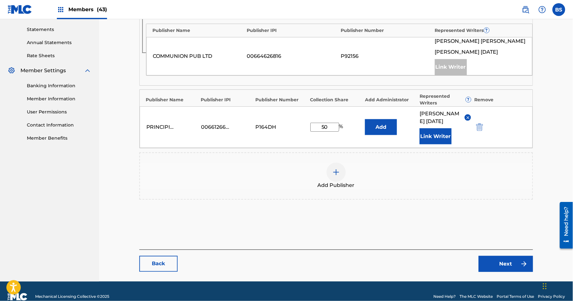
scroll to position [214, 0]
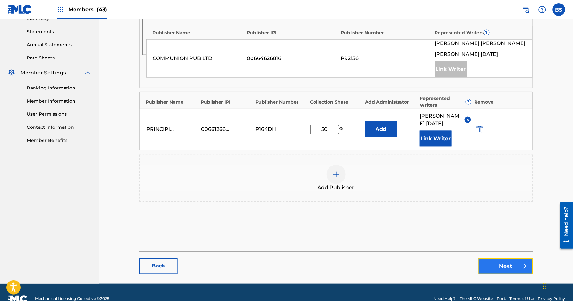
click at [512, 273] on link "Next" at bounding box center [506, 266] width 54 height 16
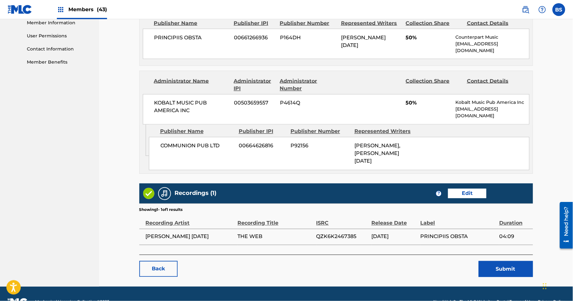
scroll to position [305, 0]
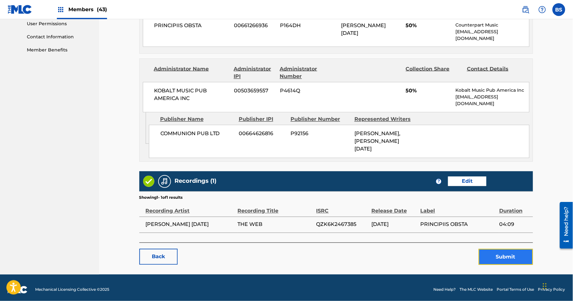
click at [501, 254] on button "Submit" at bounding box center [506, 257] width 54 height 16
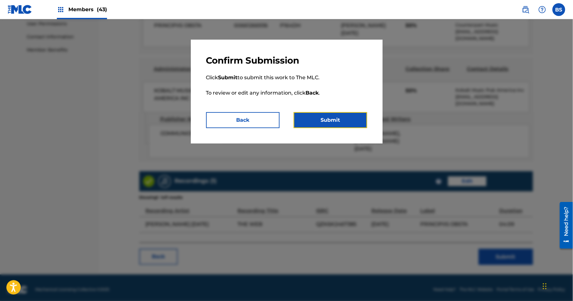
drag, startPoint x: 342, startPoint y: 121, endPoint x: 209, endPoint y: 158, distance: 137.8
click at [342, 121] on button "Submit" at bounding box center [331, 120] width 74 height 16
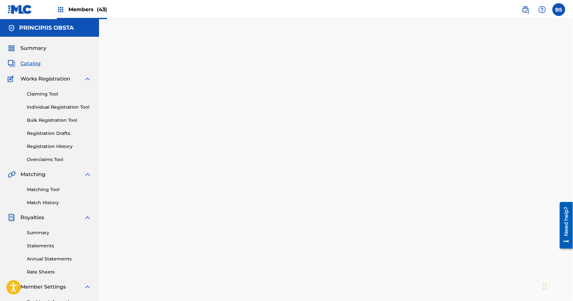
drag, startPoint x: 37, startPoint y: 64, endPoint x: 105, endPoint y: 88, distance: 72.3
click at [37, 64] on span "Catalog" at bounding box center [30, 64] width 20 height 8
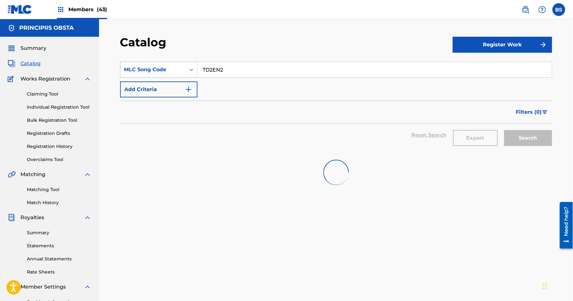
click at [152, 69] on div "MLC Song Code" at bounding box center [153, 70] width 58 height 8
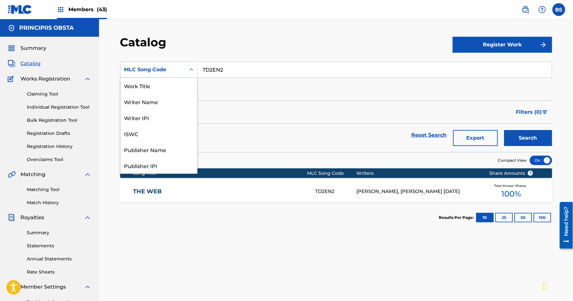
scroll to position [96, 0]
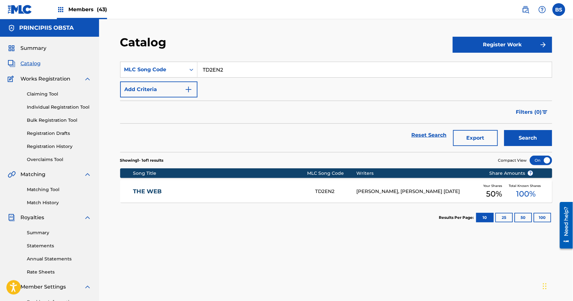
click at [206, 66] on input "TD2EN2" at bounding box center [374, 69] width 354 height 15
paste input "NG55YG"
type input "NG55YG"
click at [532, 135] on button "Search" at bounding box center [528, 138] width 48 height 16
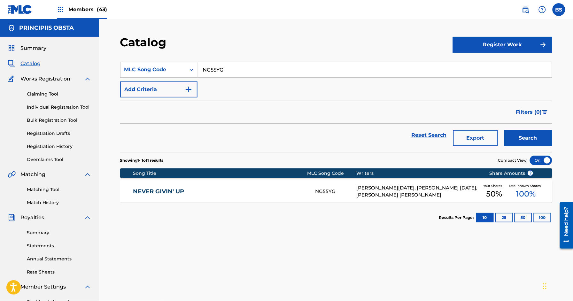
click at [242, 190] on link "NEVER GIVIN' UP" at bounding box center [220, 191] width 174 height 7
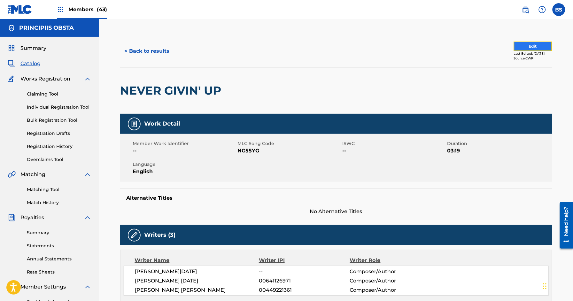
click at [518, 42] on button "Edit" at bounding box center [533, 47] width 38 height 10
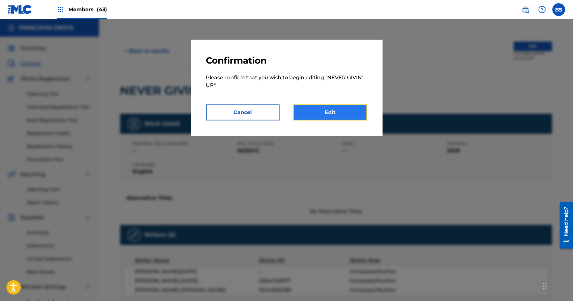
click at [337, 108] on link "Edit" at bounding box center [331, 113] width 74 height 16
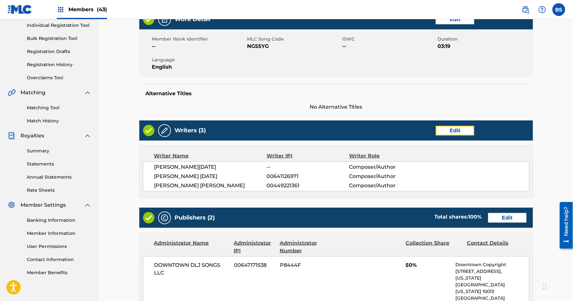
scroll to position [92, 0]
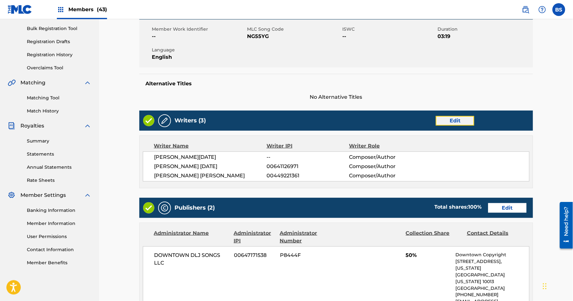
click at [462, 121] on link "Edit" at bounding box center [455, 121] width 38 height 10
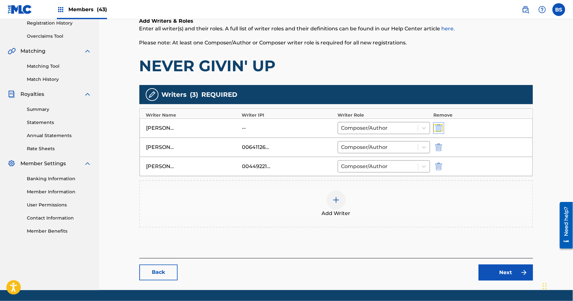
click at [438, 128] on img "submit" at bounding box center [438, 128] width 7 height 8
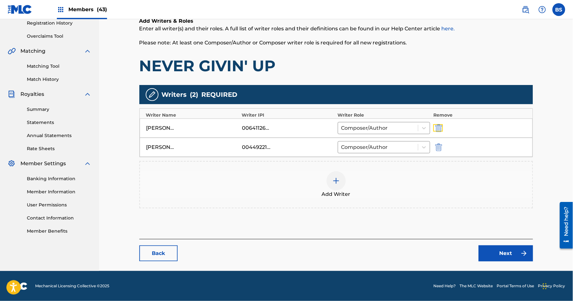
scroll to position [122, 0]
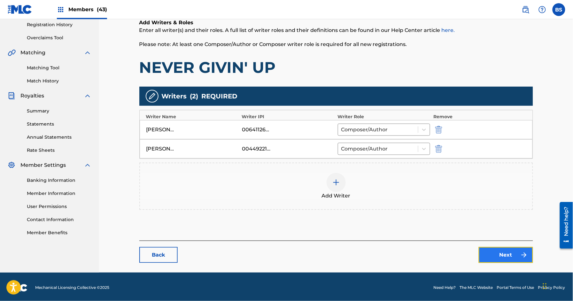
click at [504, 257] on link "Next" at bounding box center [506, 255] width 54 height 16
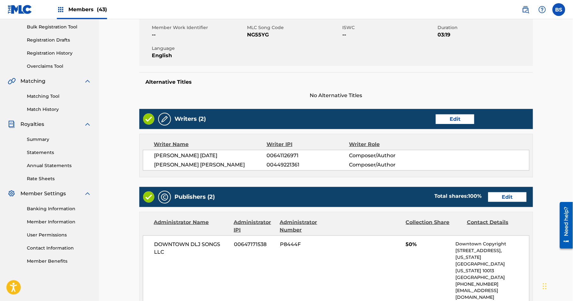
scroll to position [101, 0]
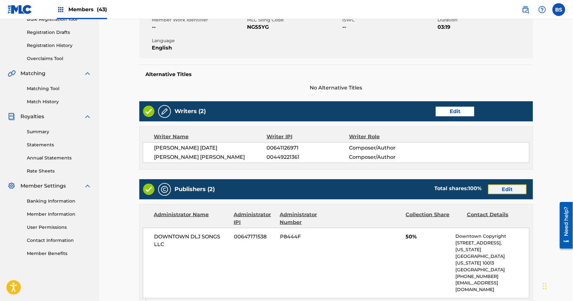
click at [508, 186] on link "Edit" at bounding box center [507, 190] width 38 height 10
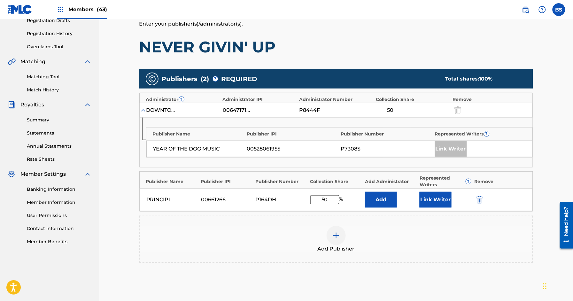
scroll to position [187, 0]
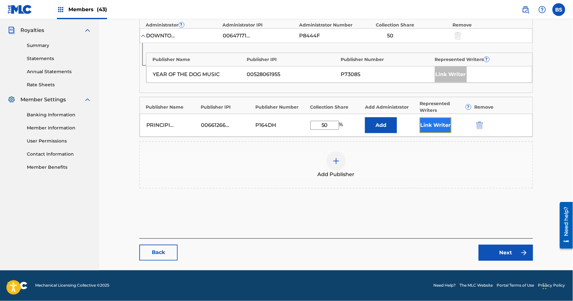
click at [437, 124] on button "Link Writer" at bounding box center [436, 125] width 32 height 16
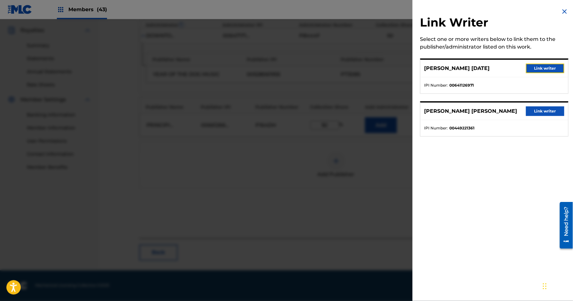
click at [547, 67] on button "Link writer" at bounding box center [545, 69] width 38 height 10
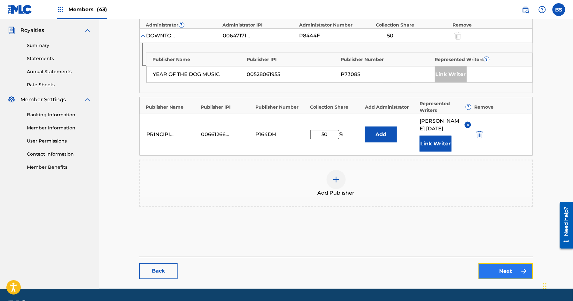
click at [517, 279] on link "Next" at bounding box center [506, 271] width 54 height 16
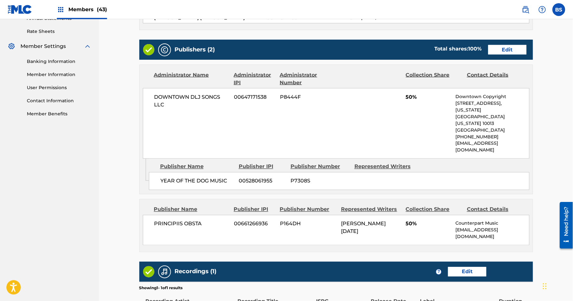
scroll to position [241, 0]
